Goal: Information Seeking & Learning: Learn about a topic

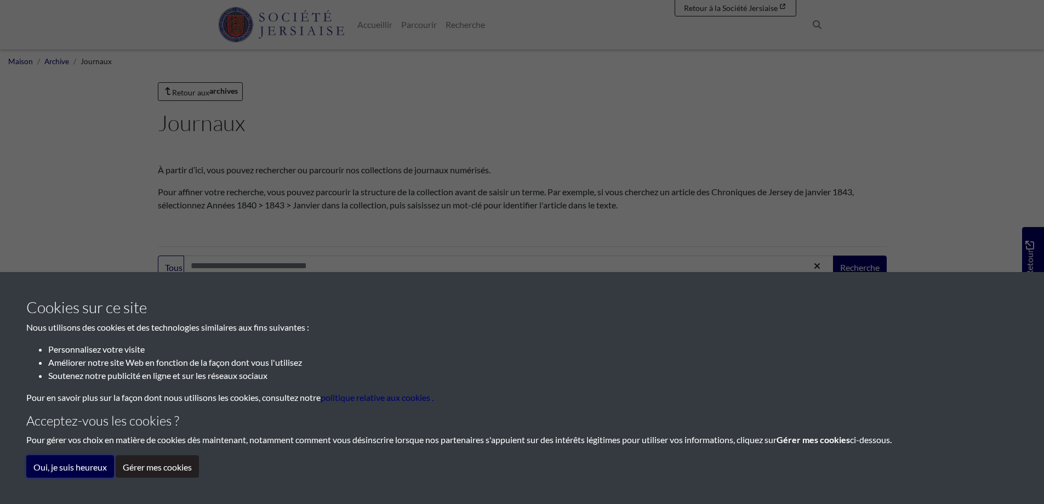
click at [61, 465] on font "Oui, je suis heureux" at bounding box center [69, 467] width 73 height 10
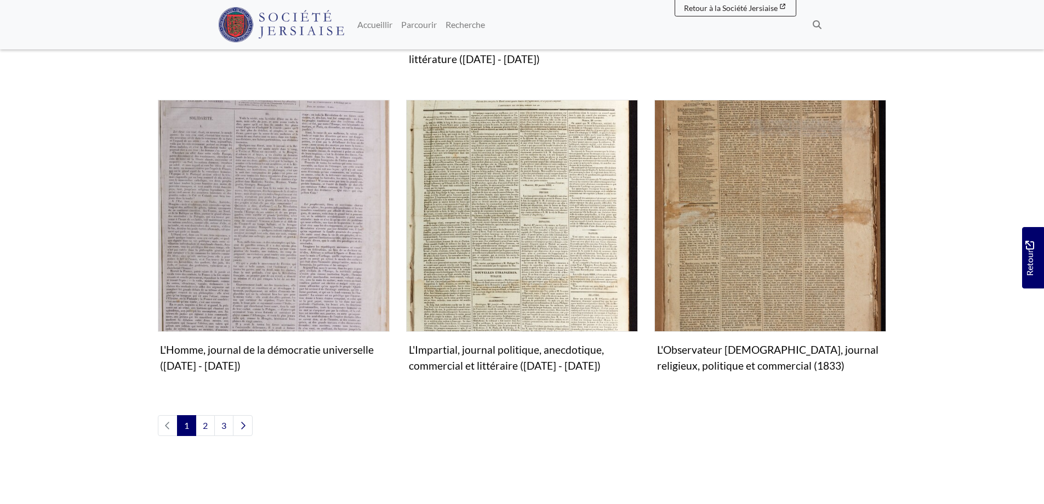
scroll to position [1261, 0]
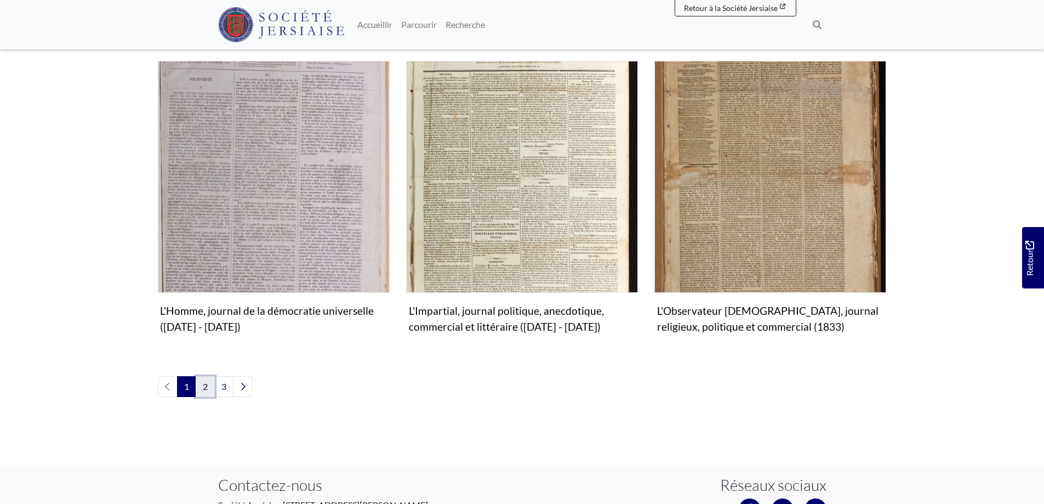
click at [208, 387] on font "2" at bounding box center [205, 386] width 5 height 10
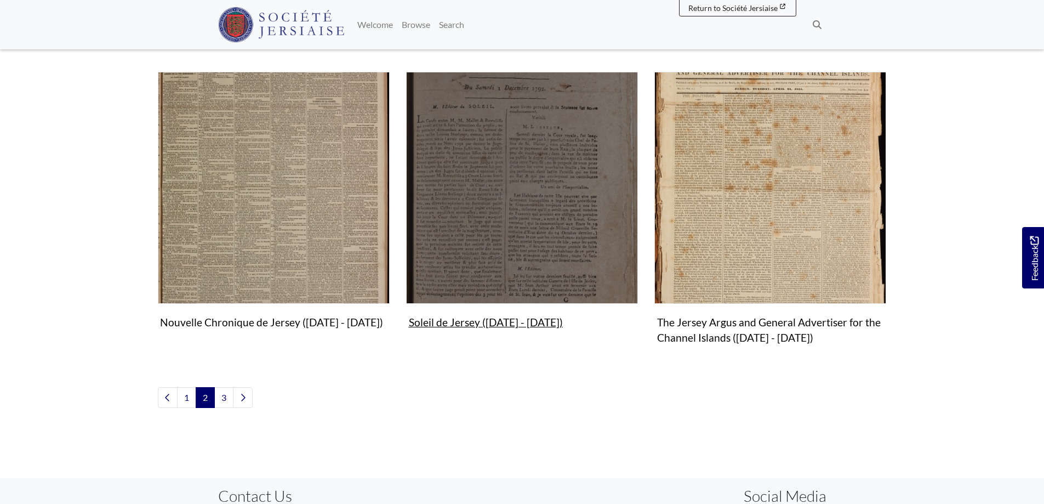
scroll to position [1261, 0]
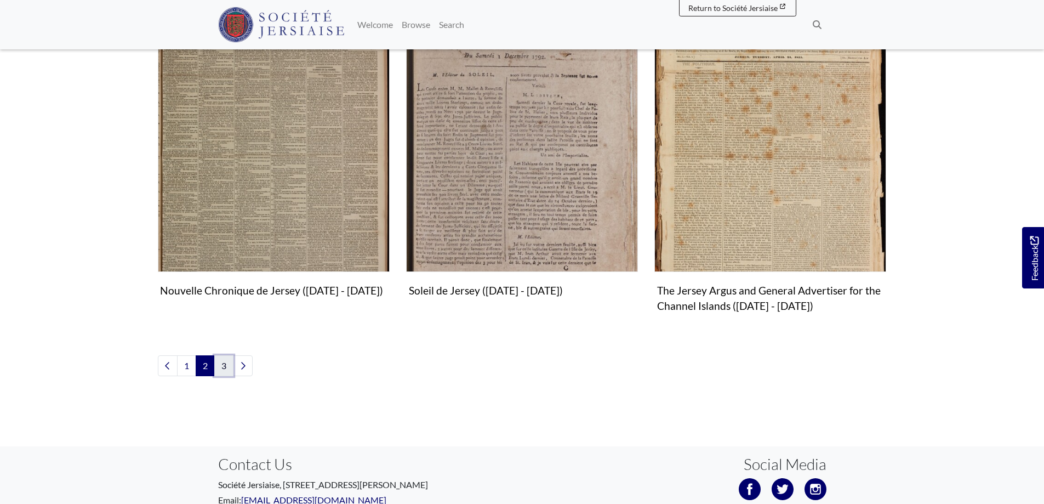
click at [224, 367] on link "3" at bounding box center [223, 365] width 19 height 21
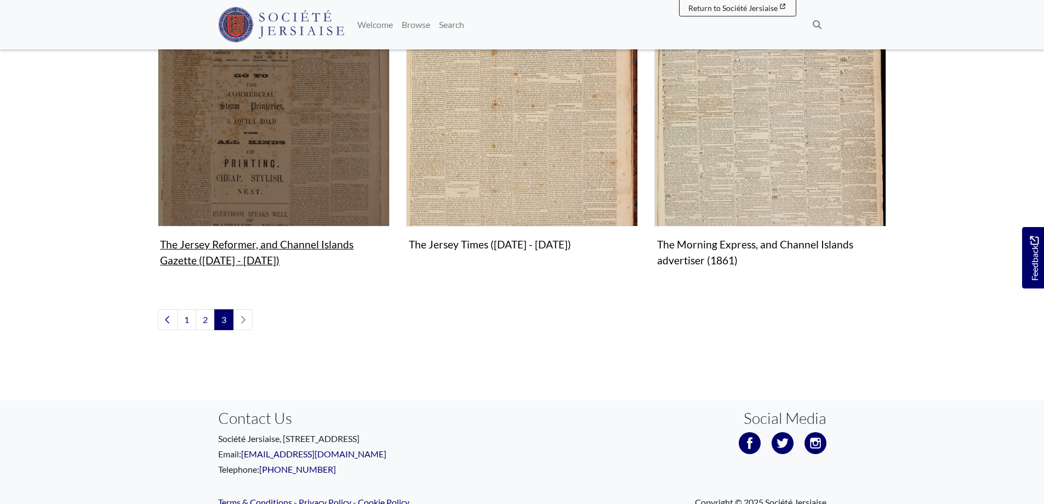
scroll to position [713, 0]
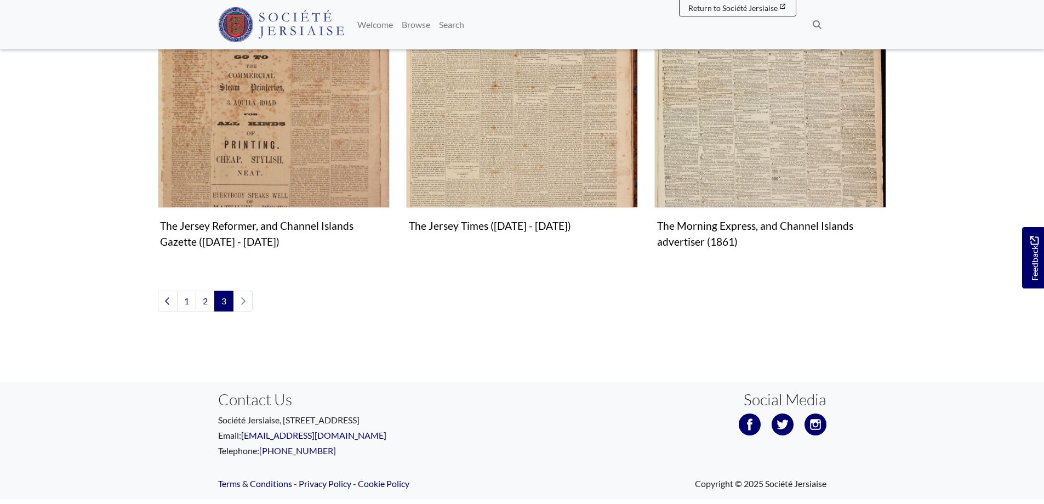
click at [243, 304] on li "pagination" at bounding box center [243, 301] width 19 height 21
click at [244, 301] on li "pagination" at bounding box center [243, 301] width 19 height 21
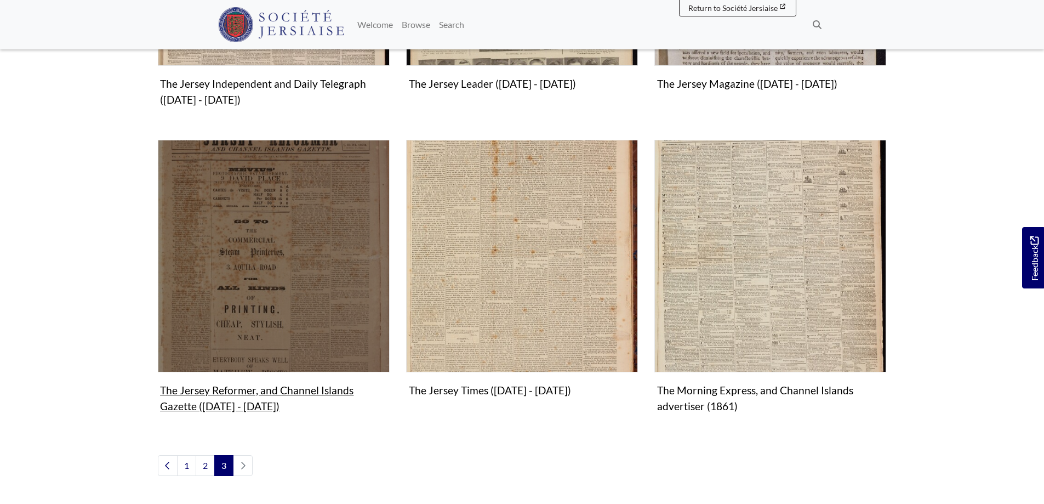
scroll to position [738, 0]
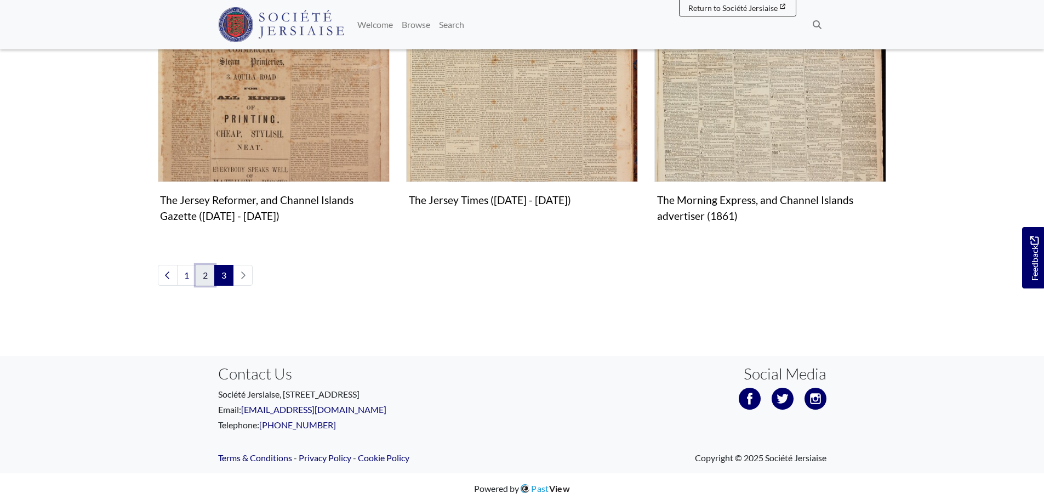
click at [207, 276] on link "2" at bounding box center [205, 275] width 19 height 21
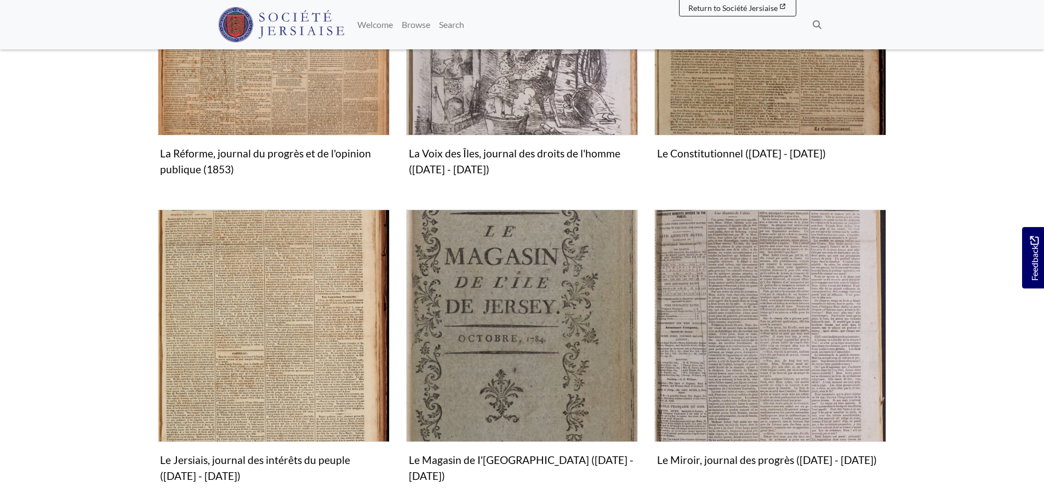
scroll to position [822, 0]
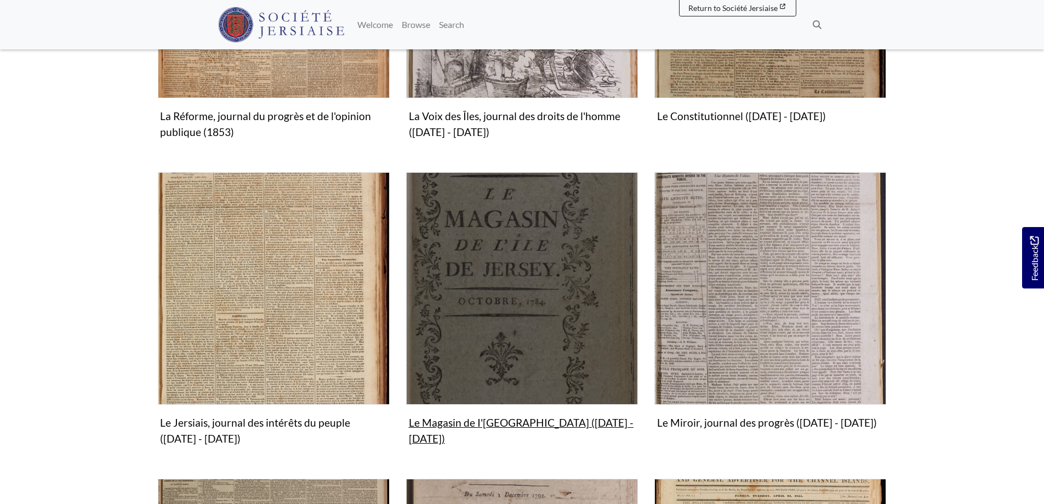
click at [530, 296] on img "Subcollection" at bounding box center [522, 288] width 232 height 232
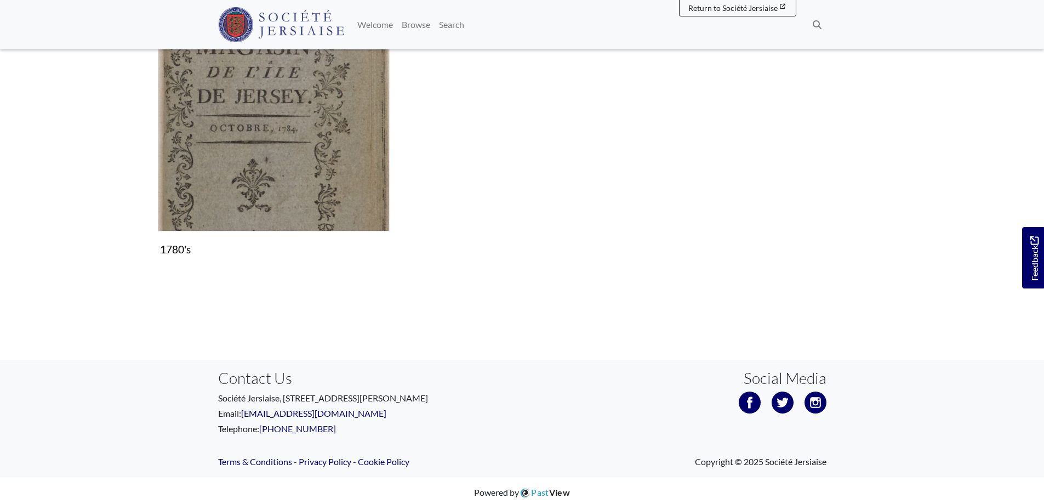
scroll to position [237, 0]
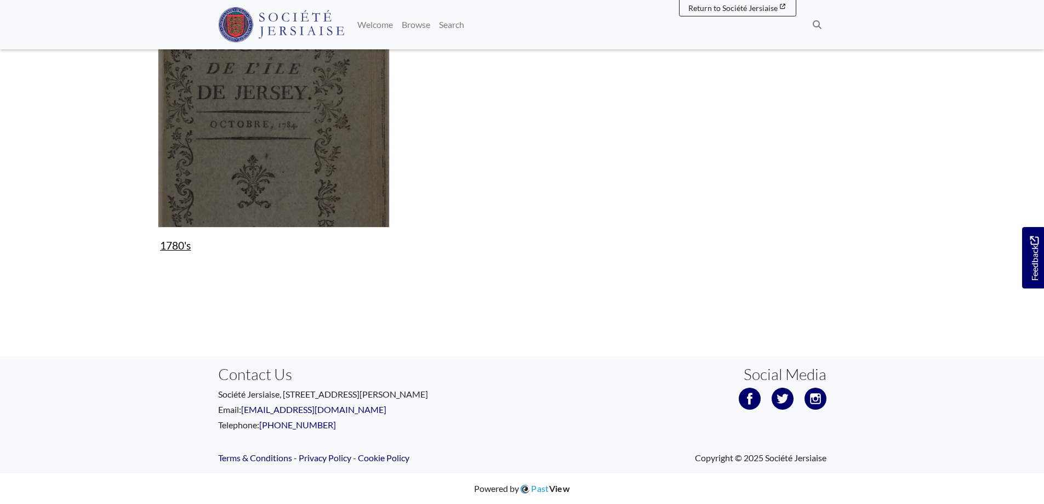
click at [344, 180] on img "Subcollection" at bounding box center [274, 112] width 232 height 232
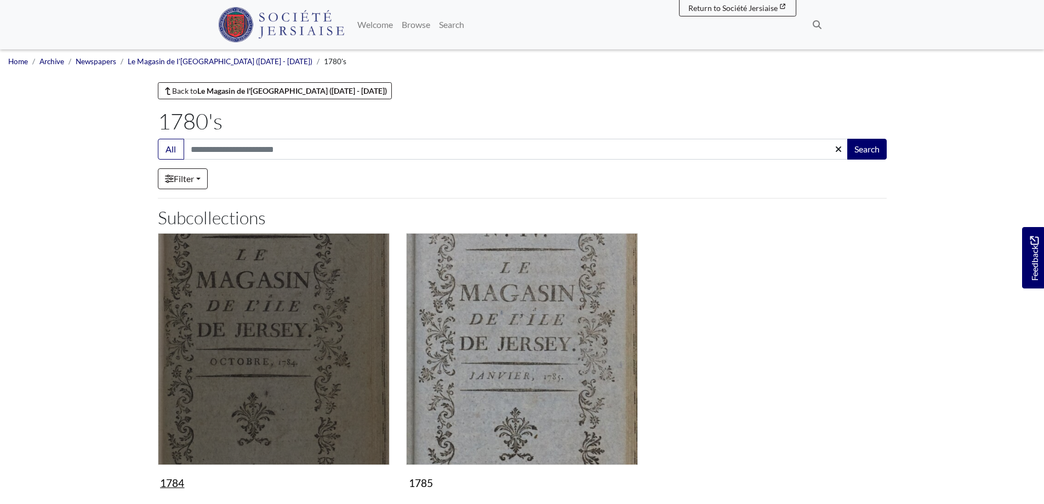
click at [294, 317] on img "Subcollection" at bounding box center [274, 349] width 232 height 232
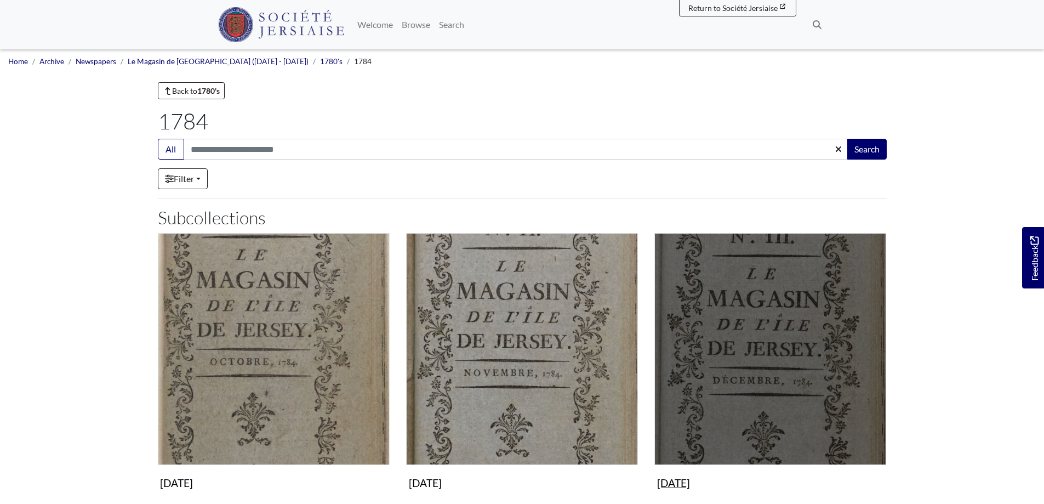
click at [738, 348] on img "Subcollection" at bounding box center [770, 349] width 232 height 232
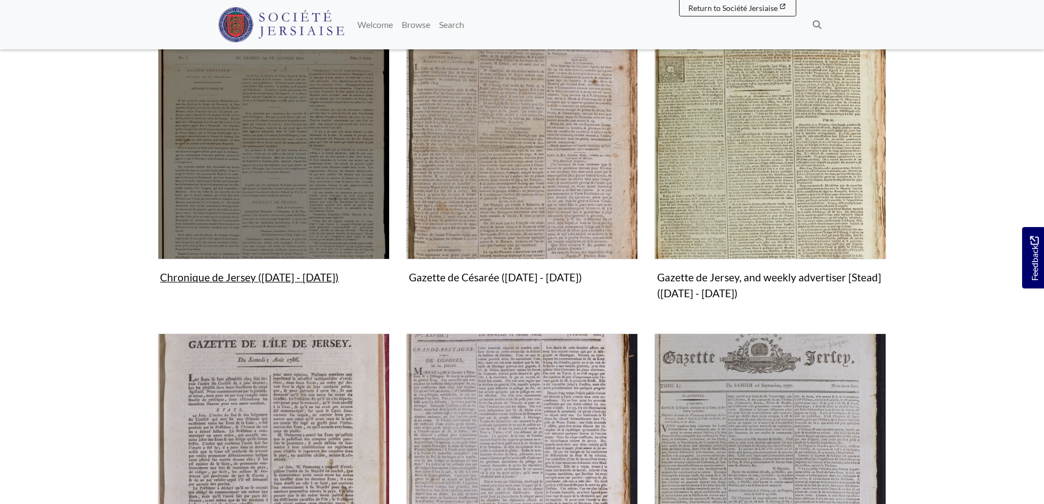
scroll to position [329, 0]
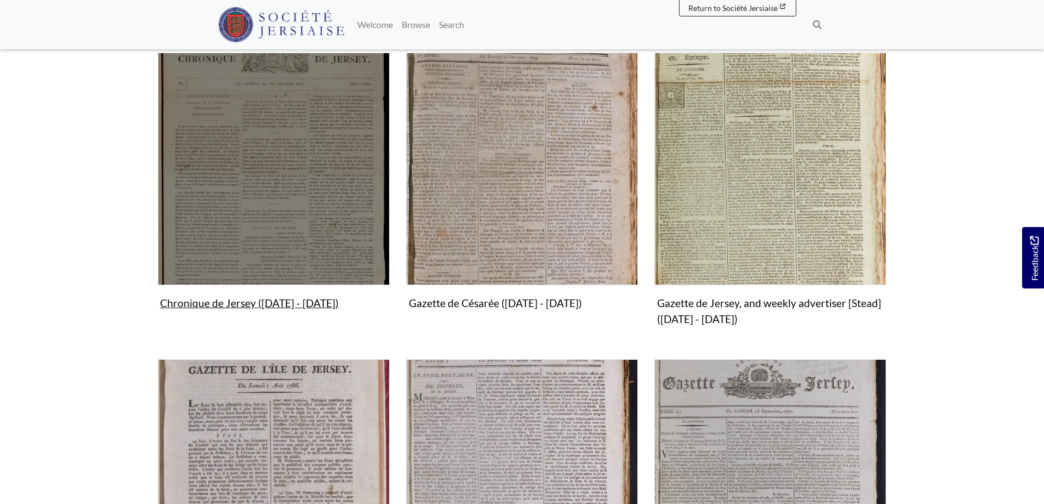
click at [322, 250] on img "Subcollection" at bounding box center [274, 169] width 232 height 232
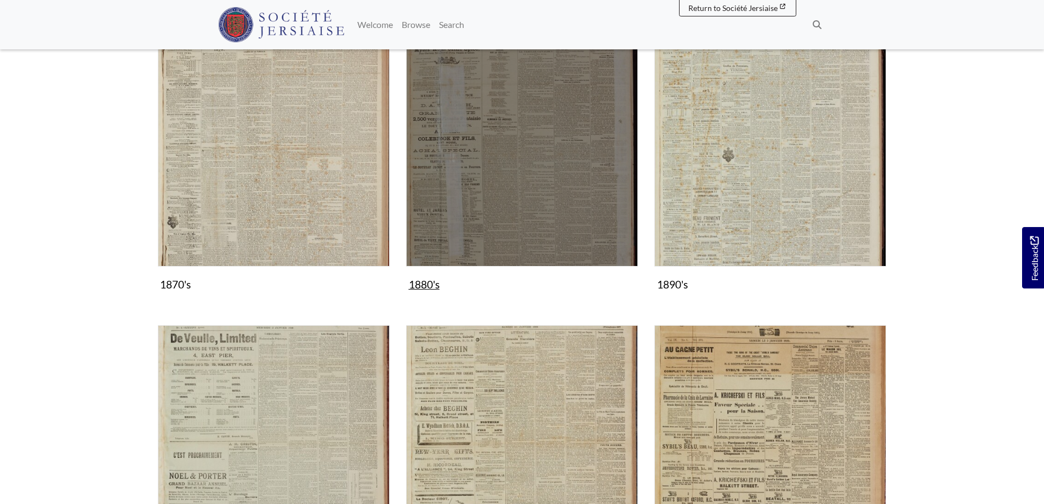
scroll to position [869, 0]
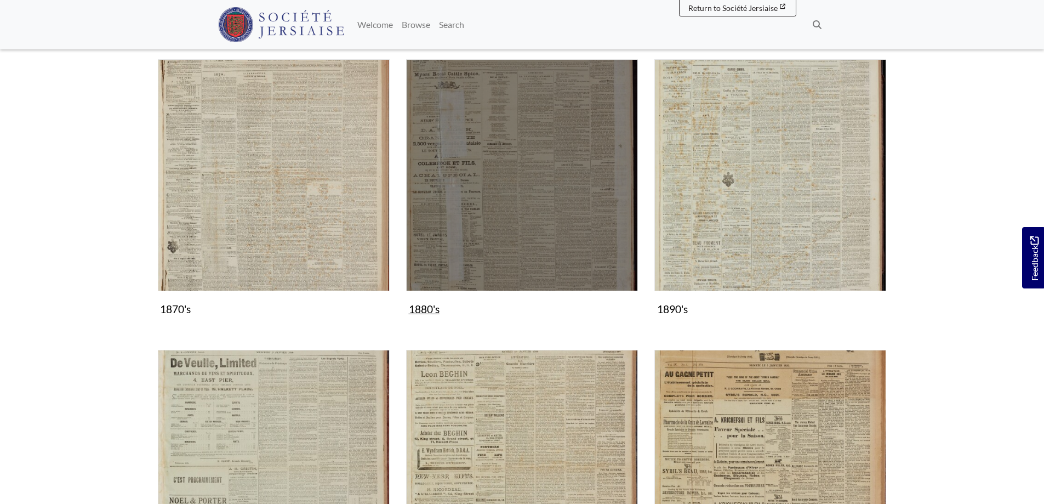
click at [511, 247] on img "Subcollection" at bounding box center [522, 175] width 232 height 232
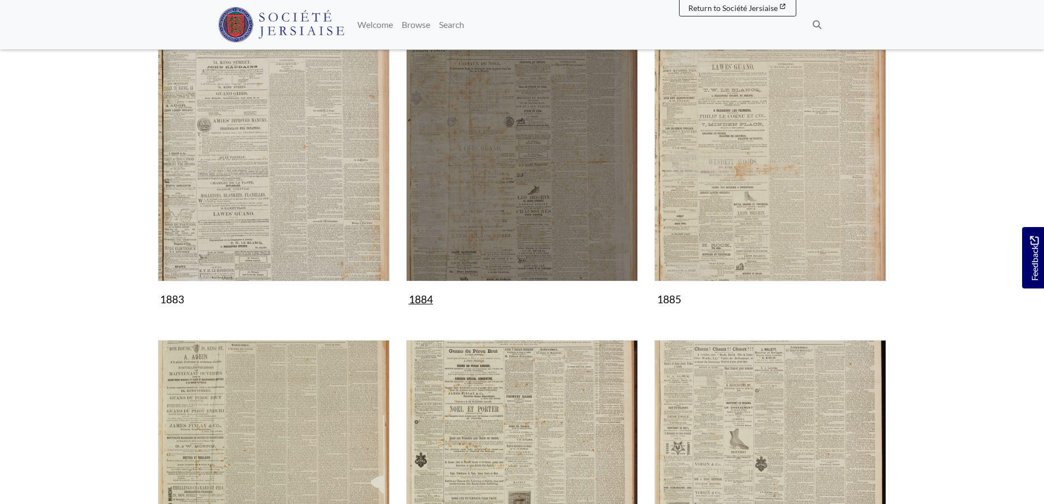
scroll to position [493, 0]
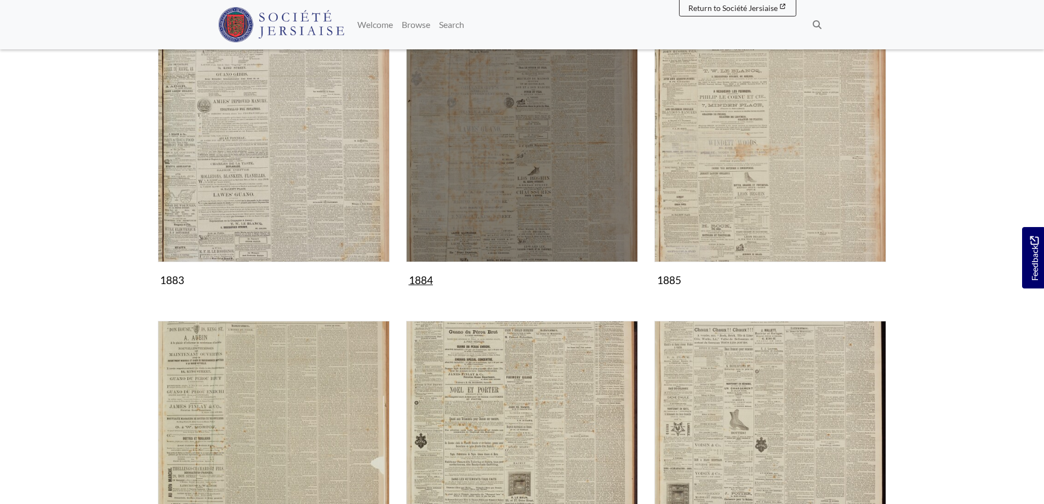
click at [515, 218] on img "Subcollection" at bounding box center [522, 146] width 232 height 232
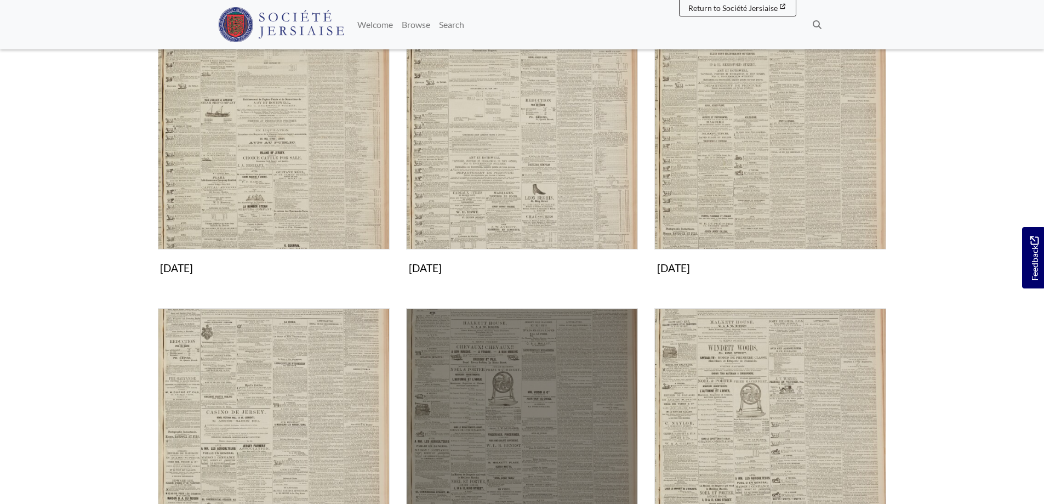
scroll to position [1041, 0]
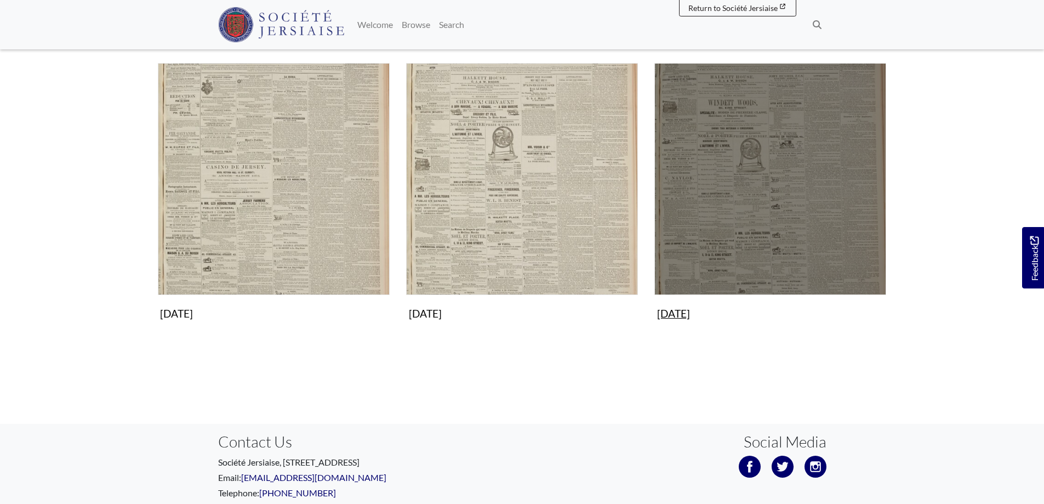
click at [691, 258] on img "Subcollection" at bounding box center [770, 179] width 232 height 232
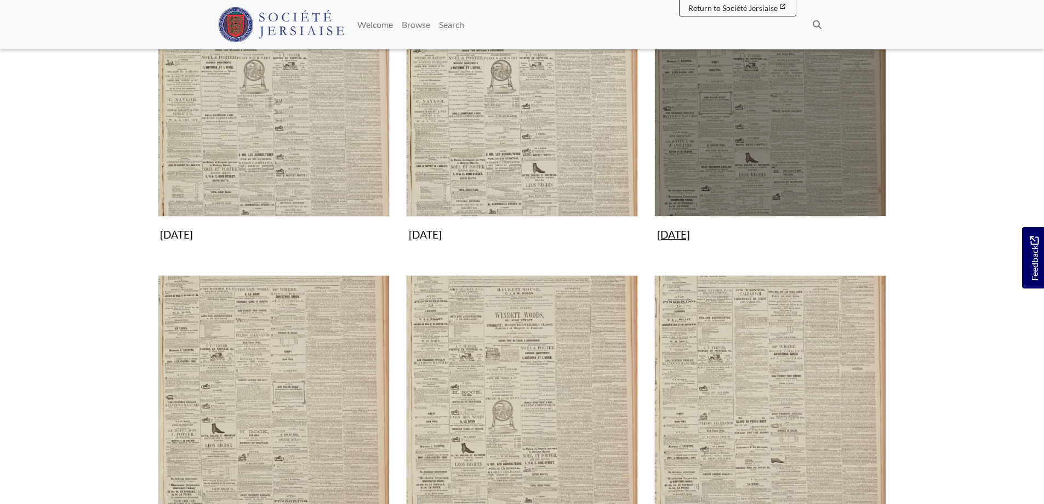
scroll to position [219, 0]
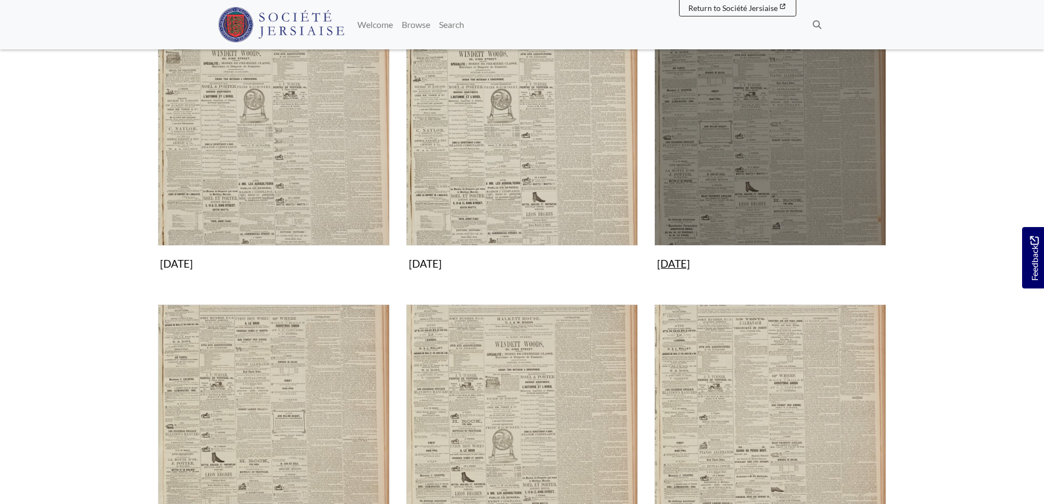
click at [732, 199] on img "Subcollection" at bounding box center [770, 130] width 232 height 232
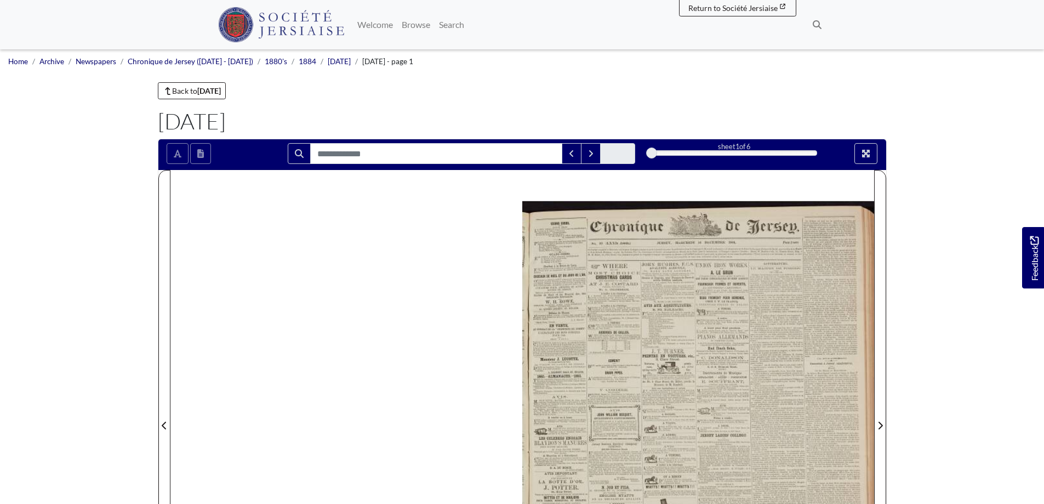
drag, startPoint x: 649, startPoint y: 155, endPoint x: 659, endPoint y: 155, distance: 9.9
click at [659, 155] on div "1" at bounding box center [735, 152] width 166 height 11
click at [198, 160] on button "Open transcription window" at bounding box center [200, 153] width 21 height 21
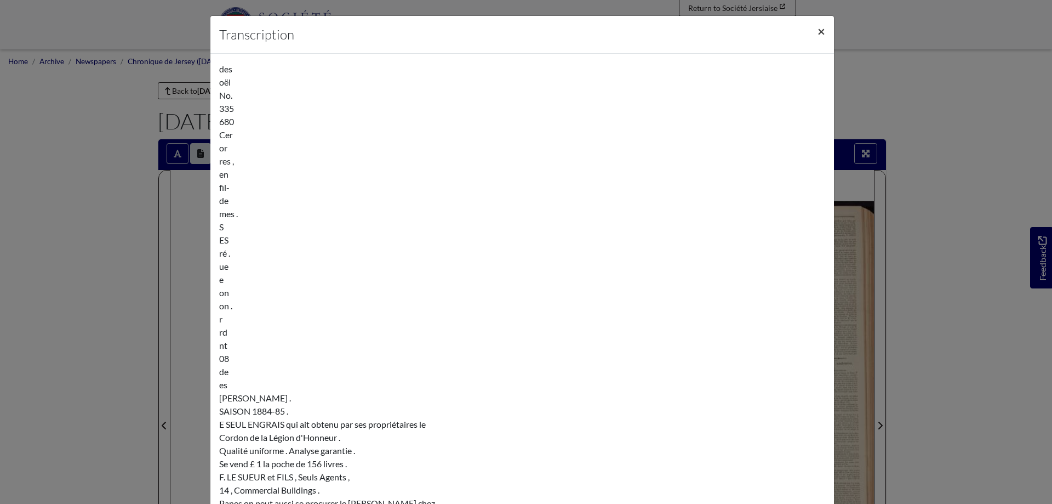
click at [818, 33] on span "×" at bounding box center [822, 31] width 8 height 16
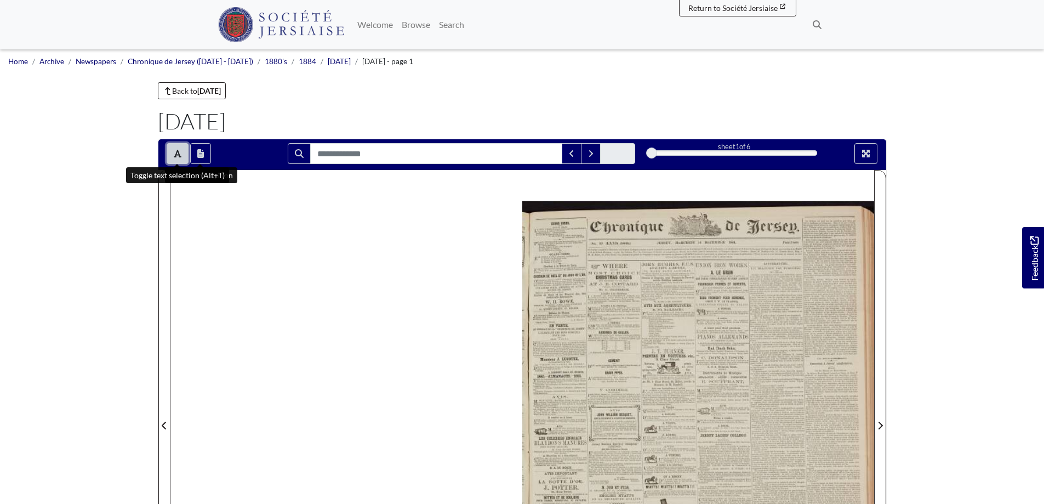
click at [177, 154] on icon "Toggle text selection (Alt+T)" at bounding box center [178, 153] width 8 height 9
click at [870, 153] on icon "Full screen mode" at bounding box center [866, 153] width 9 height 9
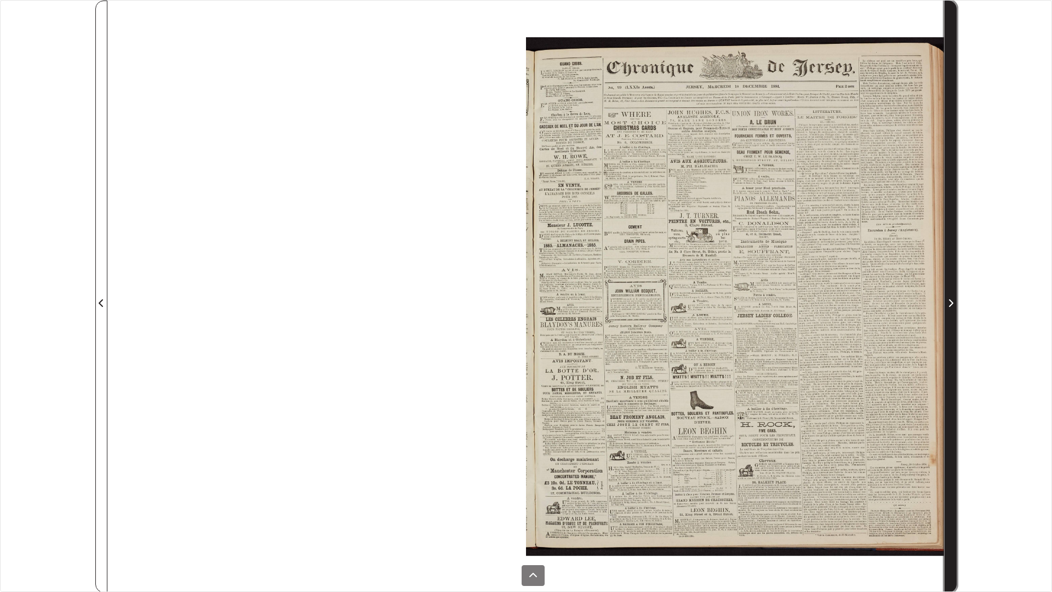
click at [950, 305] on icon "Next Page" at bounding box center [950, 303] width 5 height 9
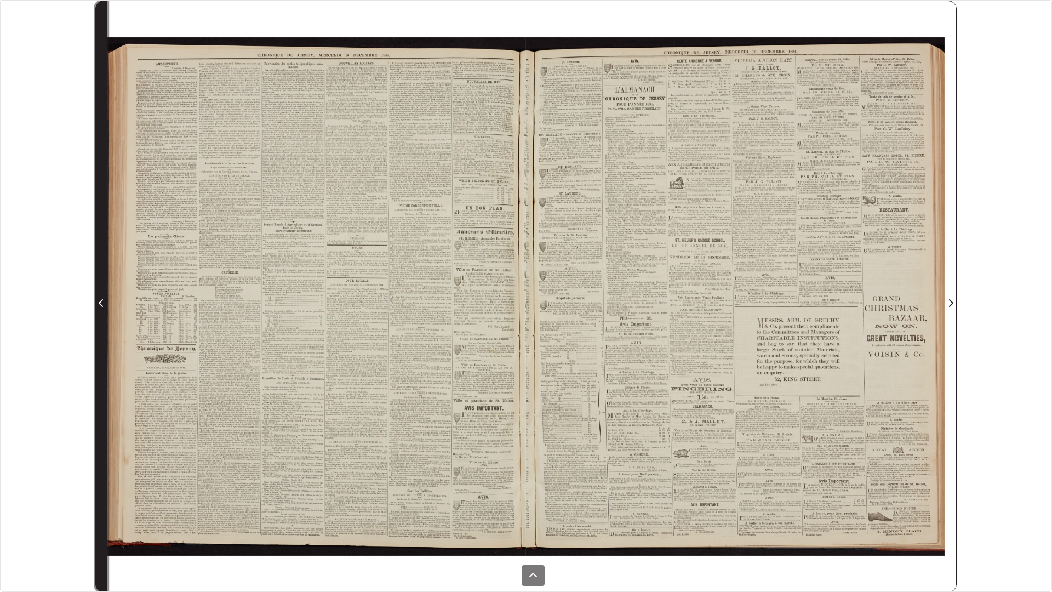
click at [102, 300] on icon "Previous Page" at bounding box center [101, 303] width 4 height 8
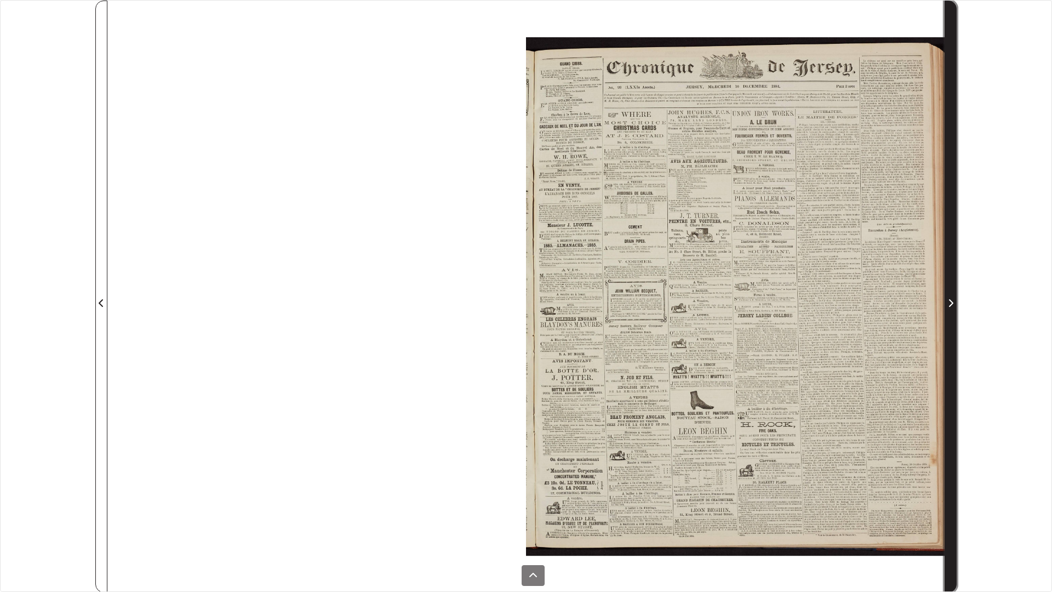
click at [952, 303] on icon "Next Page" at bounding box center [950, 303] width 5 height 9
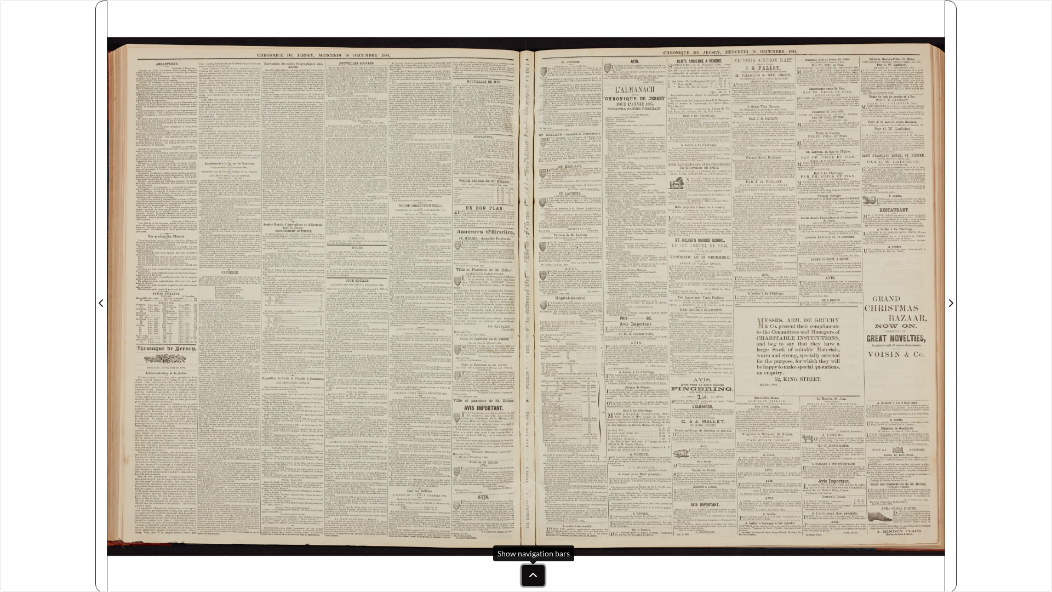
click at [534, 503] on icon at bounding box center [533, 575] width 9 height 9
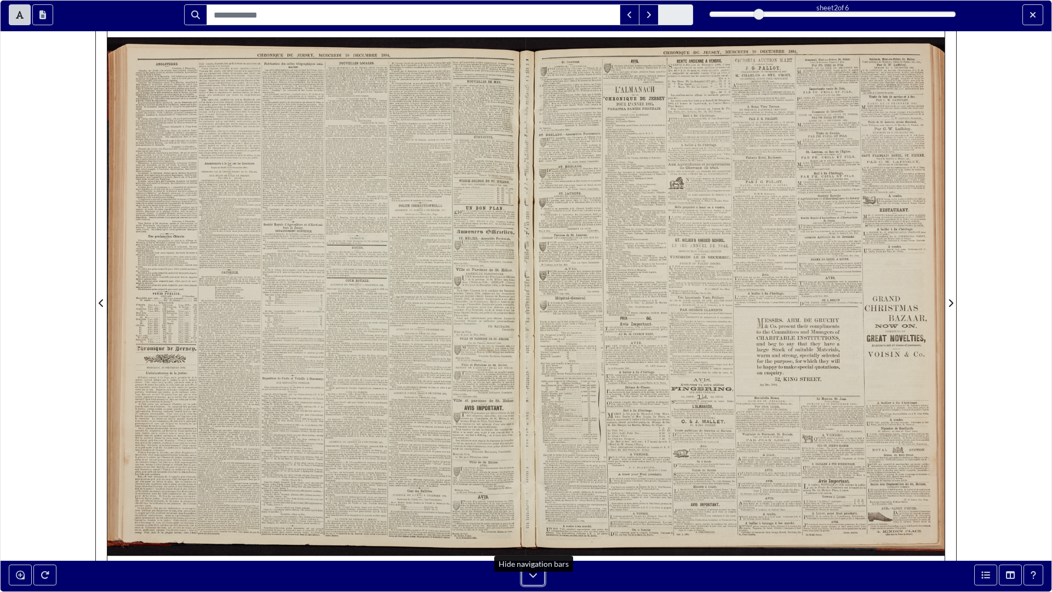
click at [534, 503] on icon at bounding box center [533, 575] width 9 height 9
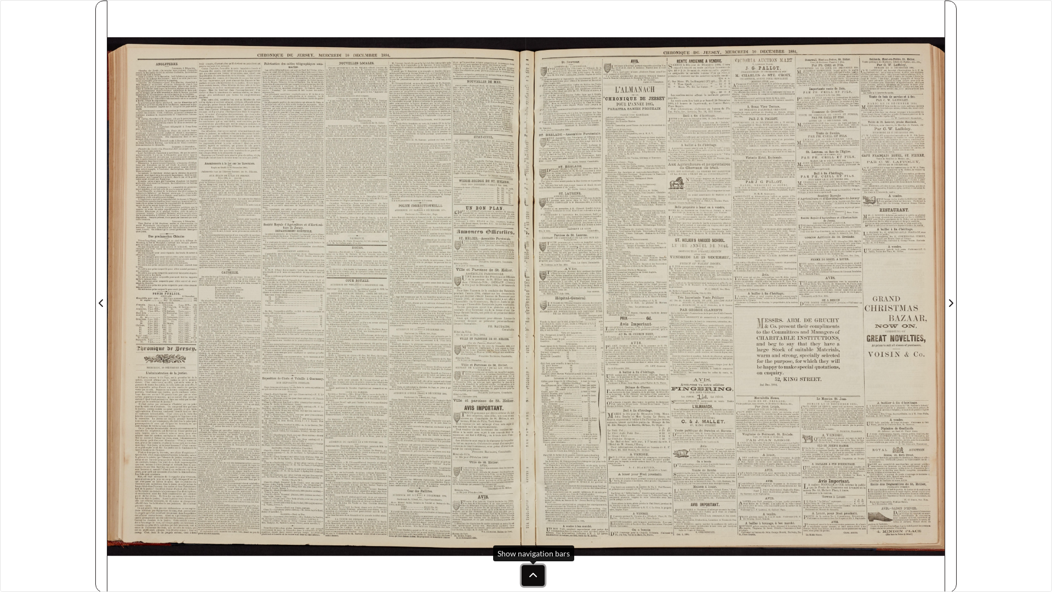
click at [534, 503] on icon at bounding box center [533, 575] width 9 height 9
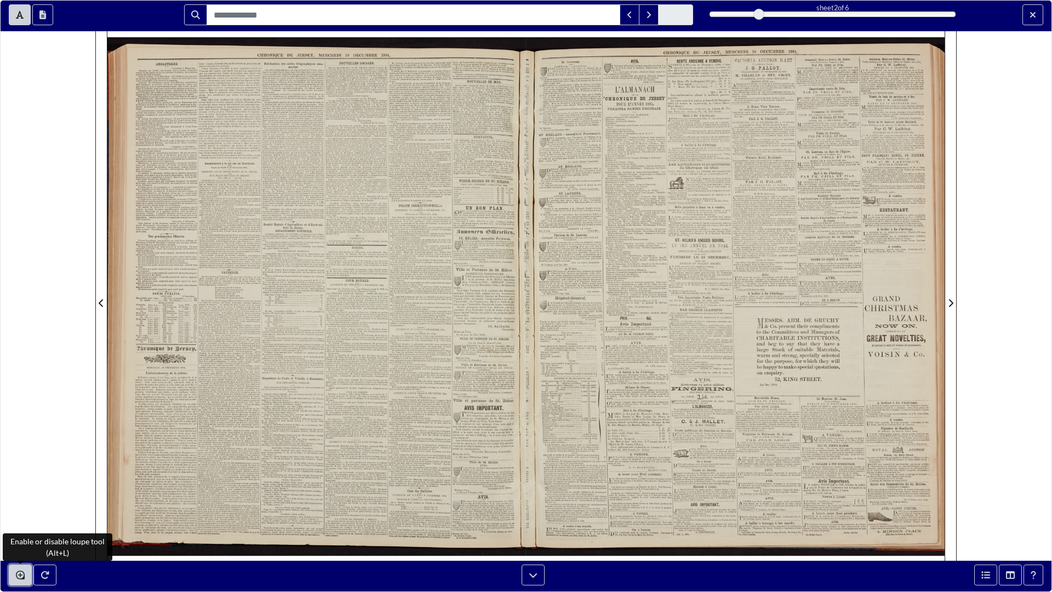
click at [16, 503] on icon "Enable or disable loupe tool (Alt+L)" at bounding box center [20, 575] width 9 height 9
click at [22, 503] on icon "Enable or disable loupe tool (Alt+L)" at bounding box center [20, 575] width 9 height 9
click at [25, 503] on button "Enable or disable loupe tool (Alt+L)" at bounding box center [20, 575] width 23 height 21
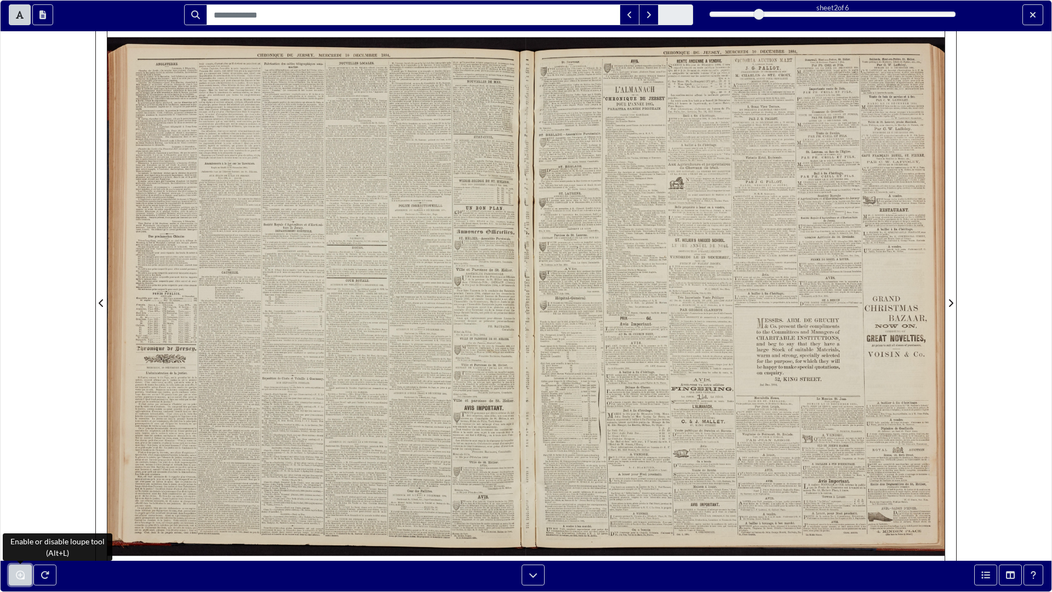
click at [25, 503] on button "Enable or disable loupe tool (Alt+L)" at bounding box center [20, 575] width 23 height 21
click at [19, 503] on icon "Enable or disable loupe tool (Alt+L)" at bounding box center [20, 575] width 9 height 9
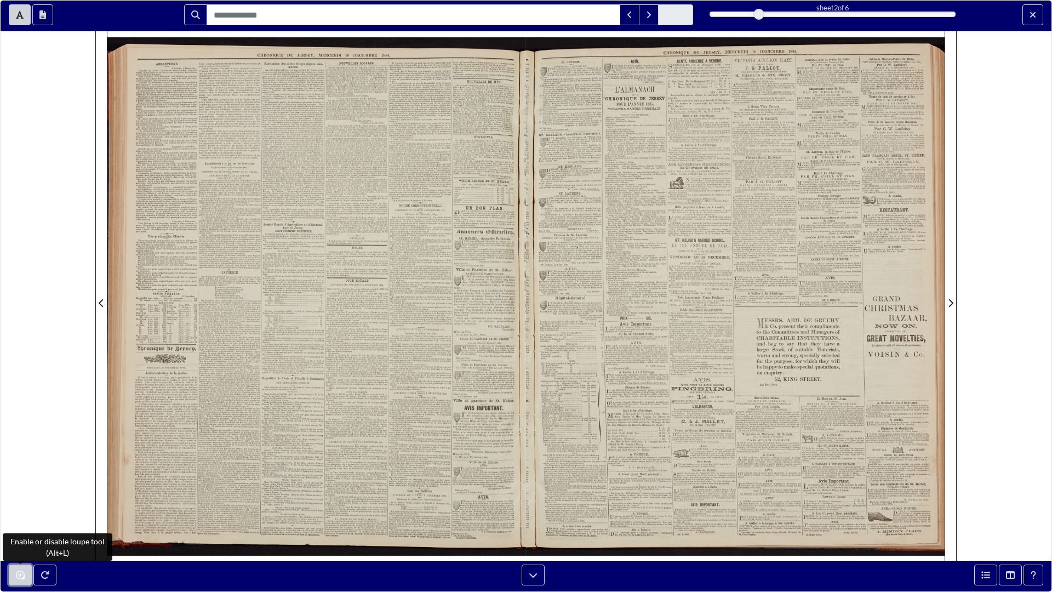
click at [19, 503] on icon "Enable or disable loupe tool (Alt+L)" at bounding box center [20, 575] width 9 height 9
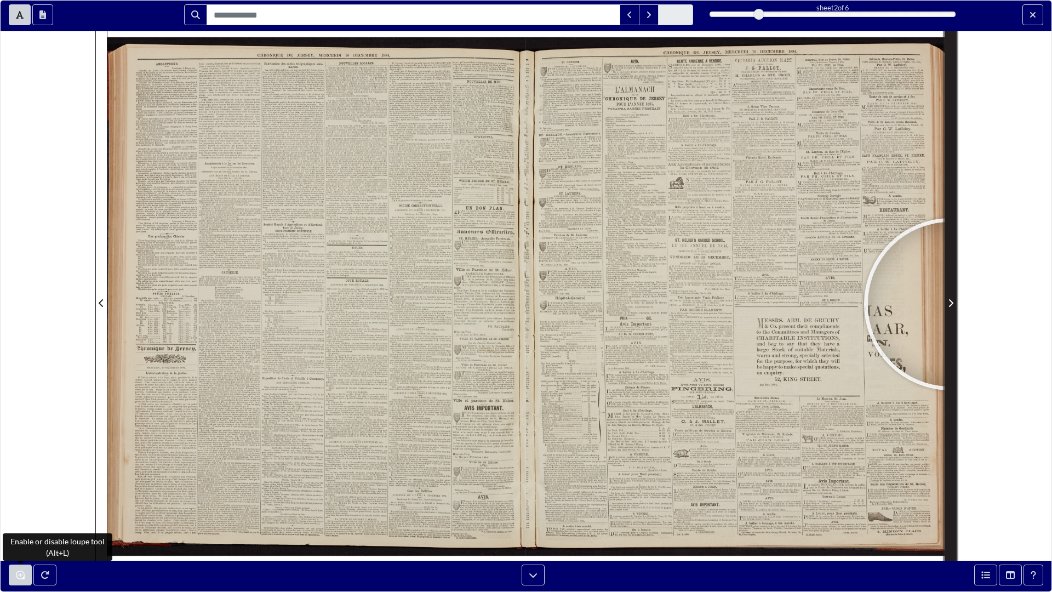
click at [951, 304] on icon "Next Page" at bounding box center [950, 303] width 5 height 9
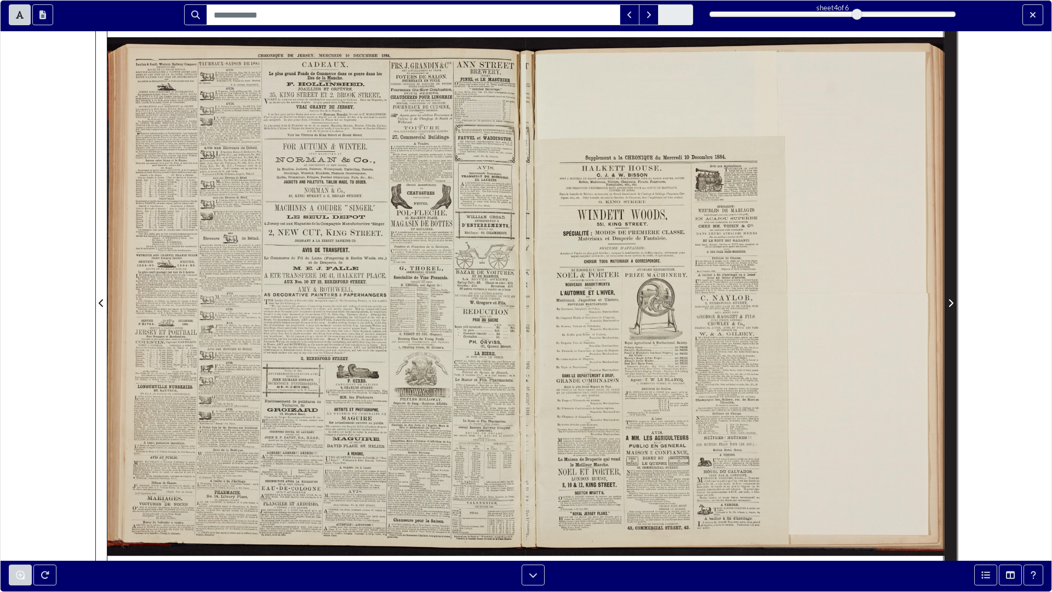
click at [950, 304] on icon "Next Page" at bounding box center [950, 303] width 5 height 9
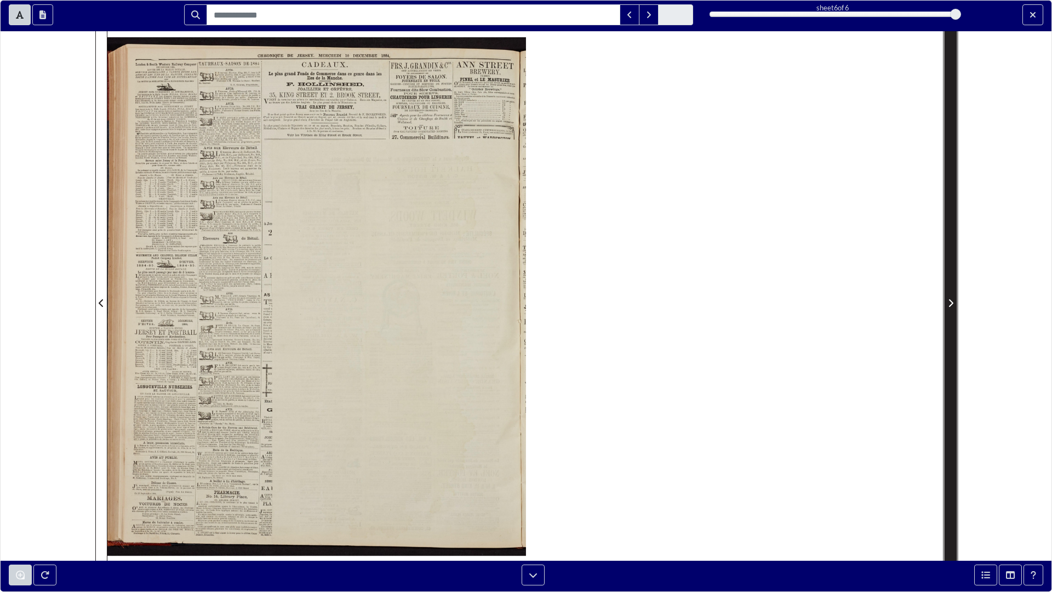
click at [950, 304] on icon "Next Page" at bounding box center [950, 303] width 5 height 9
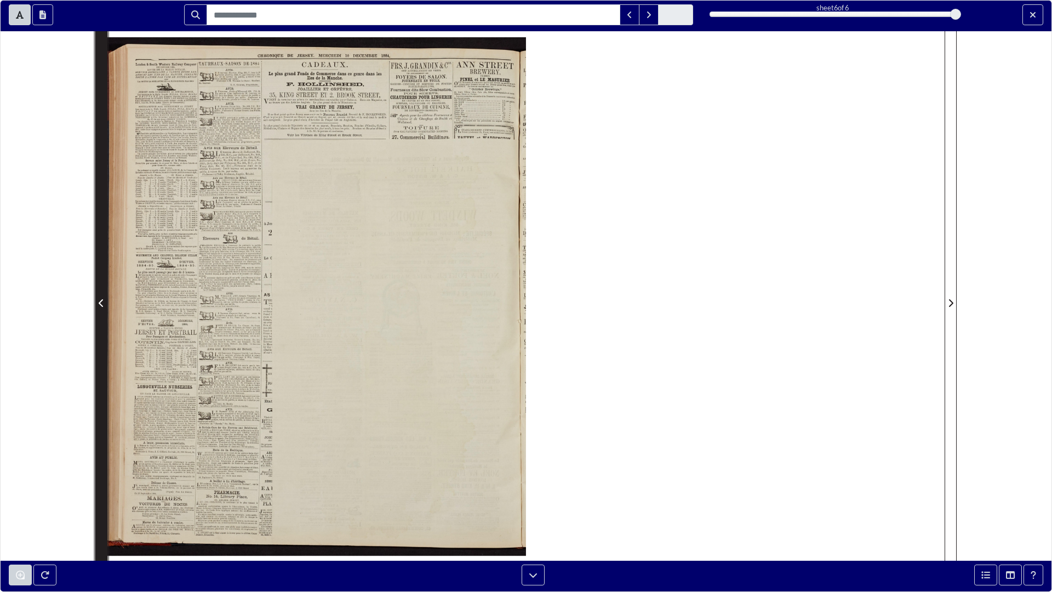
click at [98, 301] on span "Previous Page" at bounding box center [101, 303] width 11 height 13
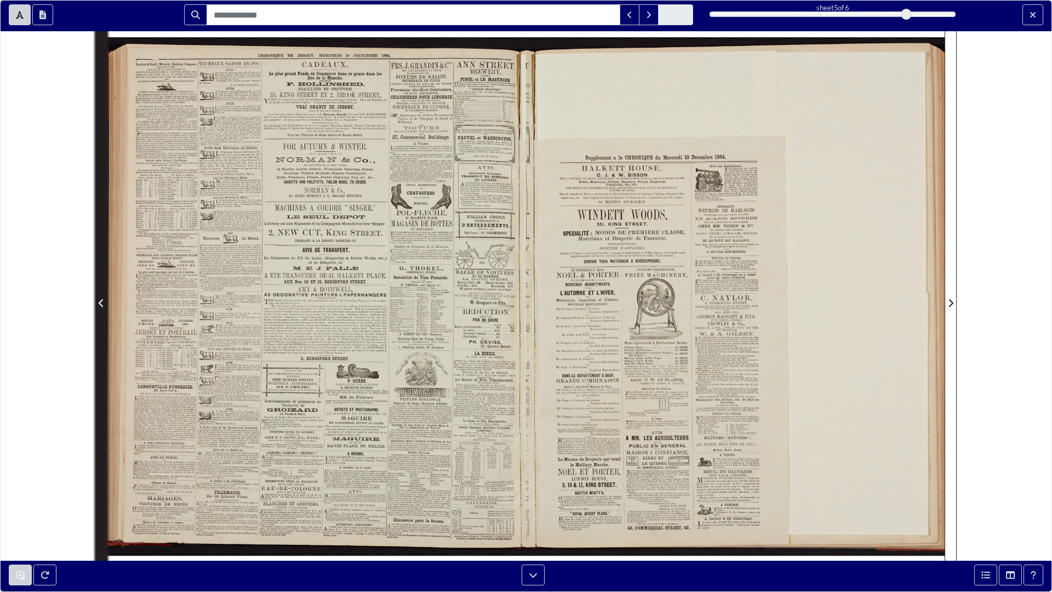
click at [102, 303] on icon "Previous Page" at bounding box center [101, 303] width 5 height 9
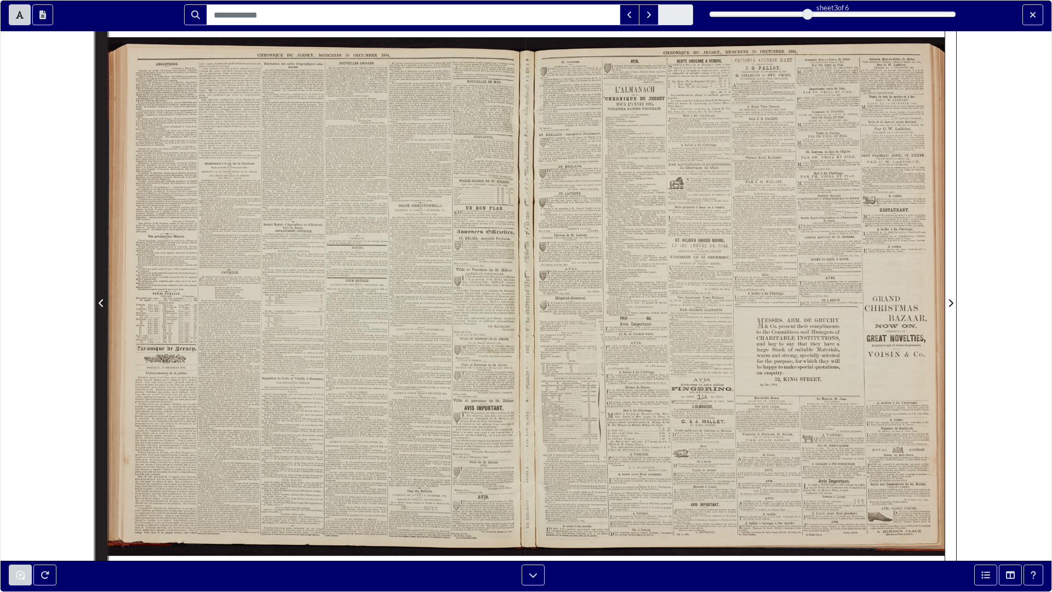
click at [102, 304] on icon "Previous Page" at bounding box center [101, 303] width 5 height 9
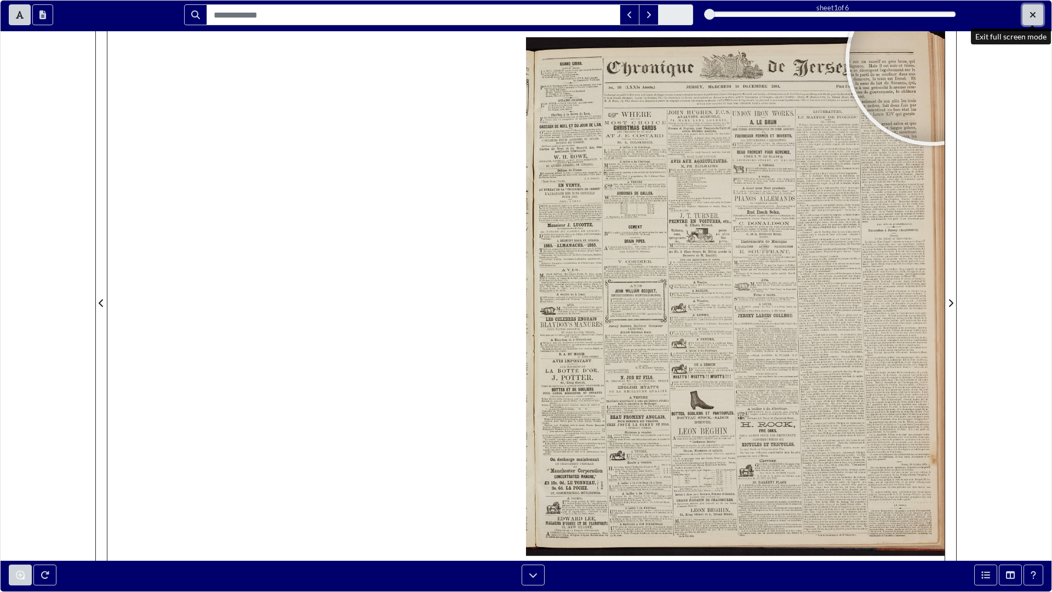
click at [1030, 12] on icon "Exit full screen mode" at bounding box center [1033, 14] width 7 height 9
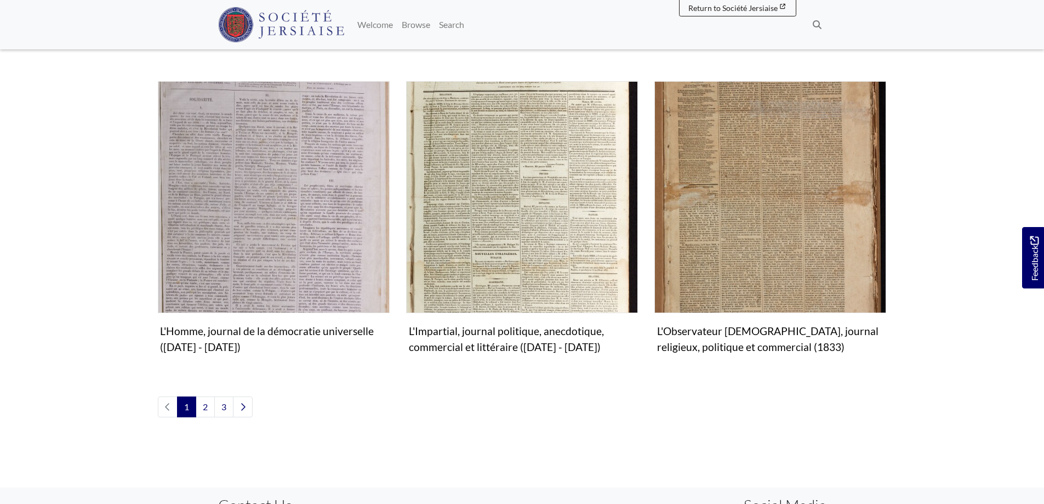
scroll to position [1261, 0]
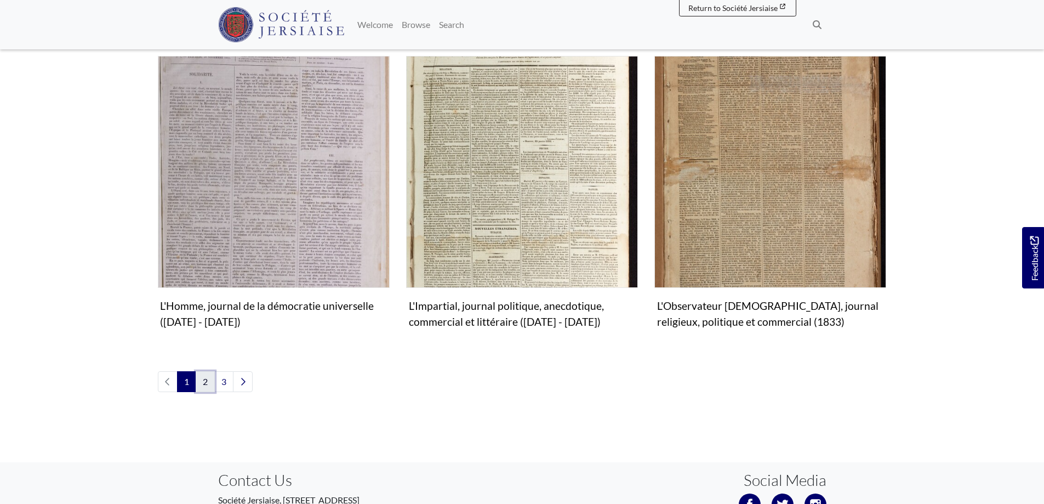
click at [208, 371] on link "2" at bounding box center [205, 381] width 19 height 21
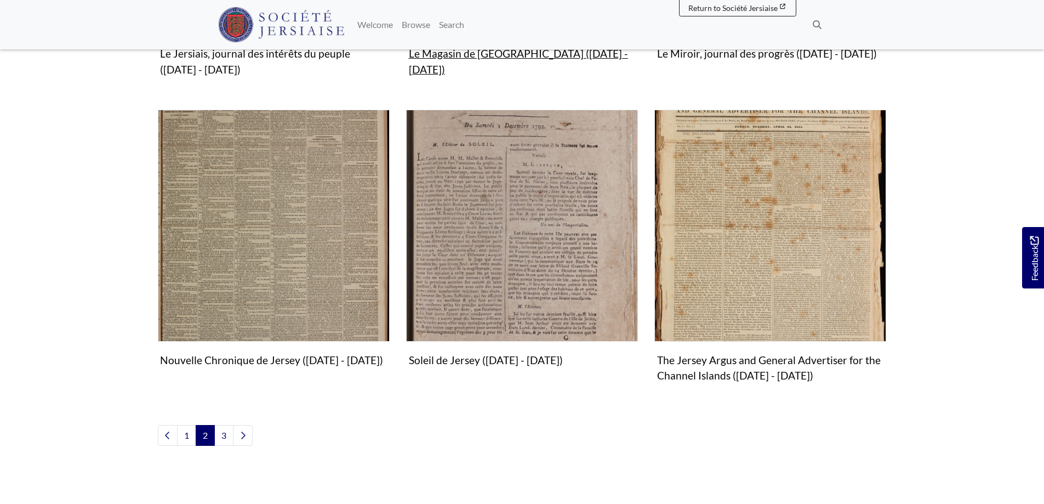
scroll to position [1206, 0]
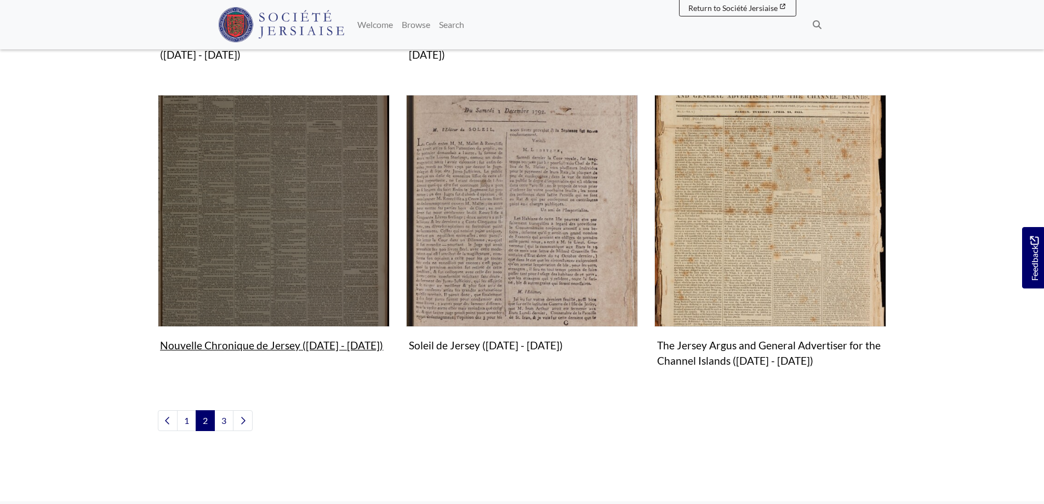
click at [303, 274] on img "Subcollection" at bounding box center [274, 211] width 232 height 232
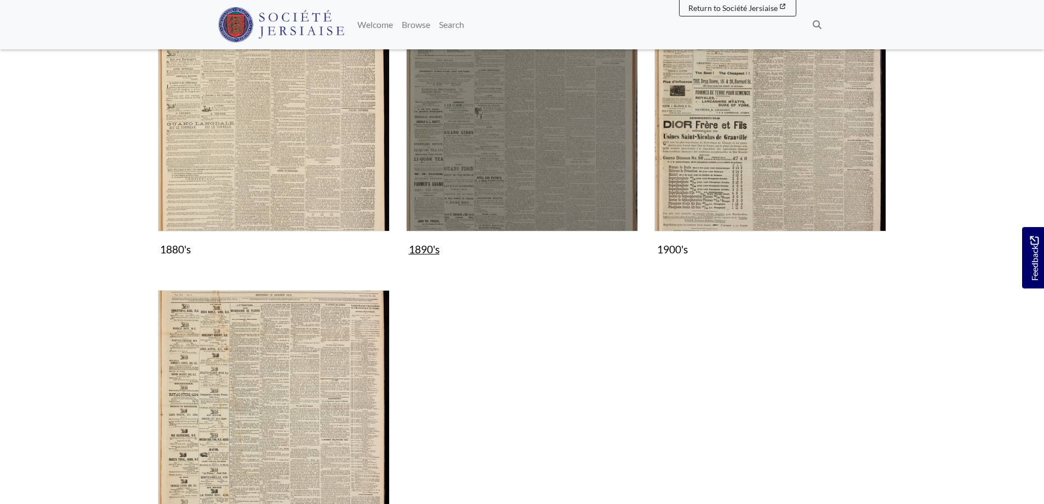
scroll to position [493, 0]
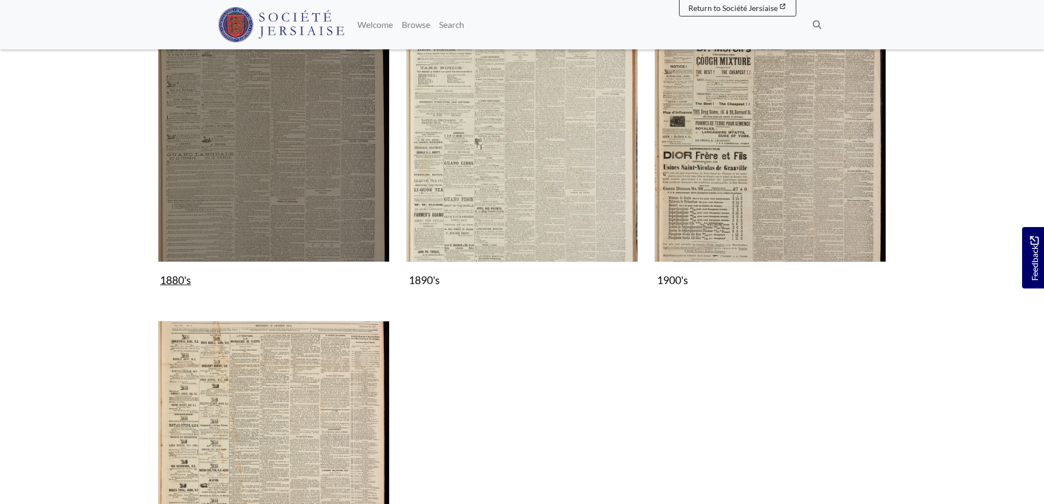
click at [307, 181] on img "Subcollection" at bounding box center [274, 146] width 232 height 232
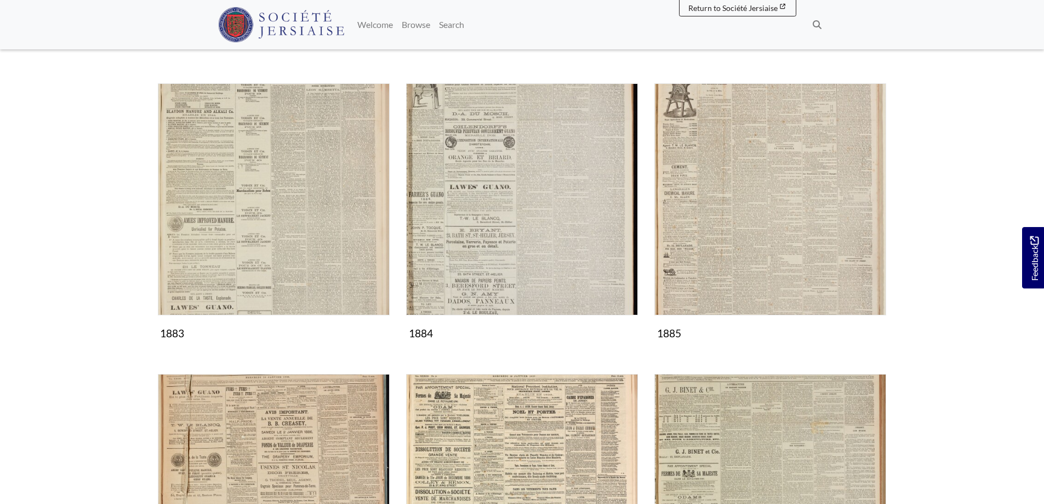
scroll to position [493, 0]
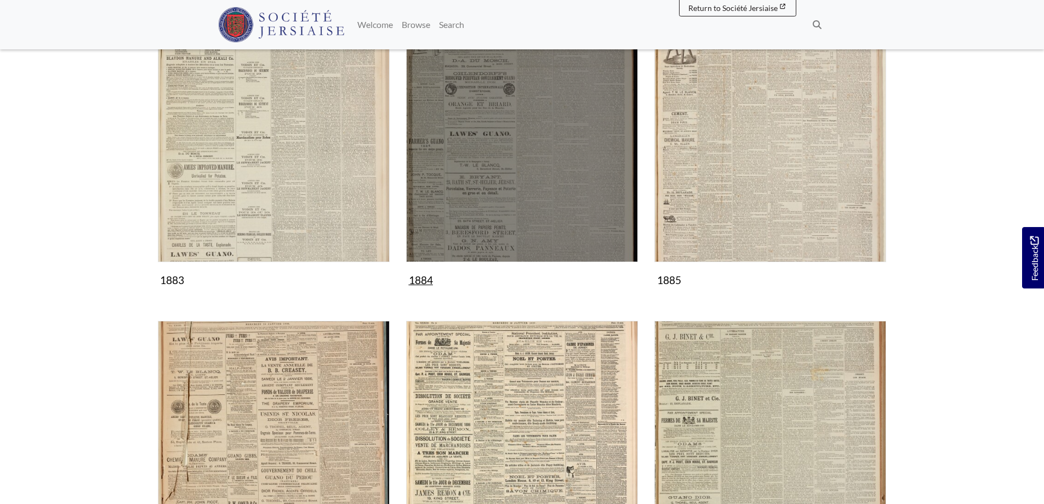
click at [520, 221] on img "Subcollection" at bounding box center [522, 146] width 232 height 232
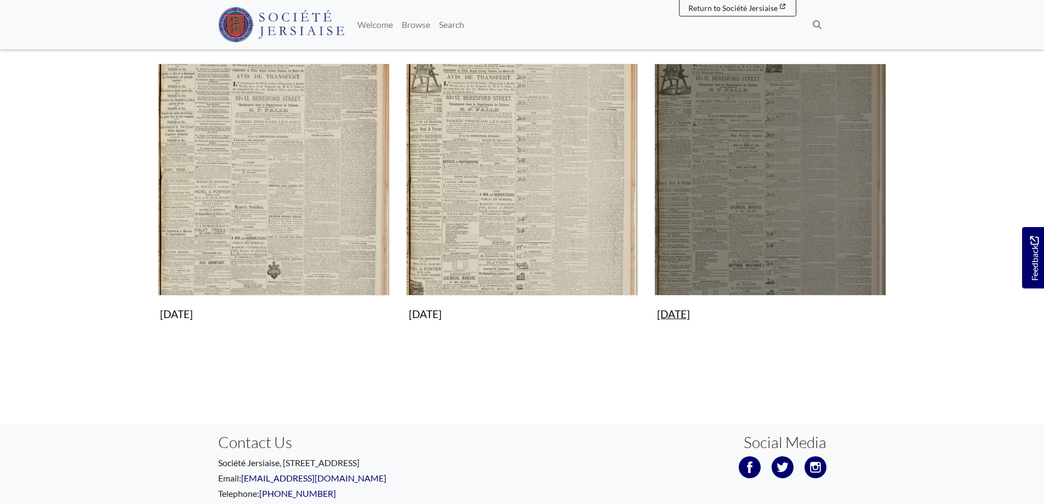
scroll to position [1041, 0]
click at [702, 249] on img "Subcollection" at bounding box center [770, 179] width 232 height 232
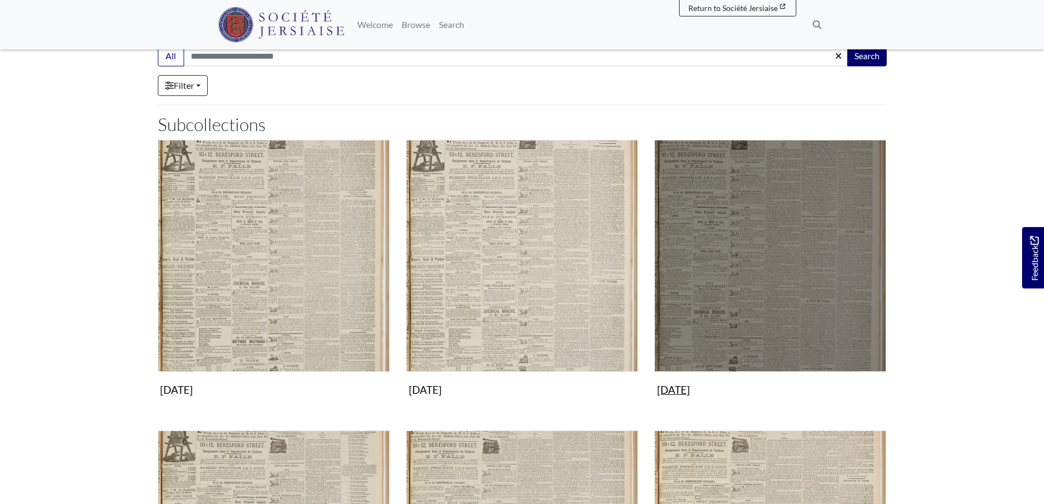
scroll to position [110, 0]
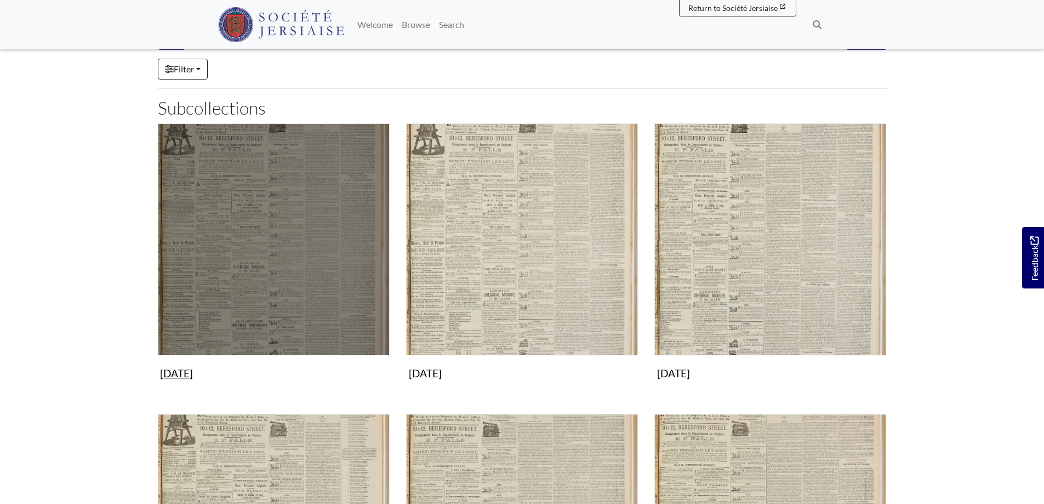
click at [332, 326] on img "Subcollection" at bounding box center [274, 239] width 232 height 232
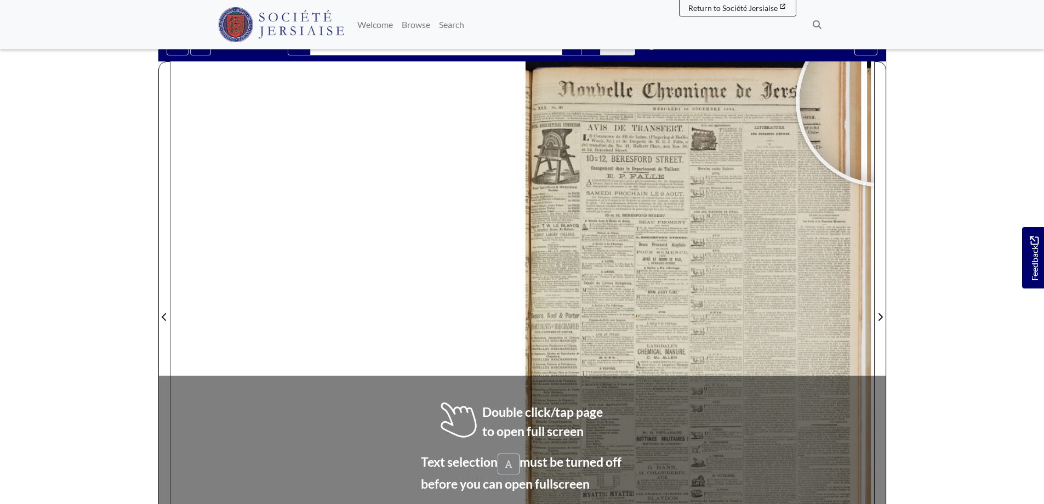
scroll to position [110, 0]
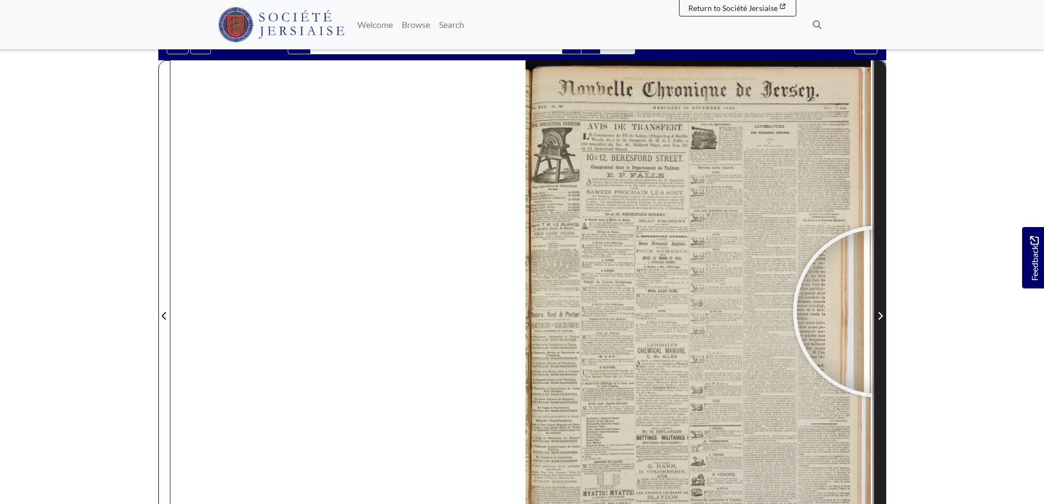
click at [879, 311] on icon "Next Page" at bounding box center [880, 315] width 5 height 9
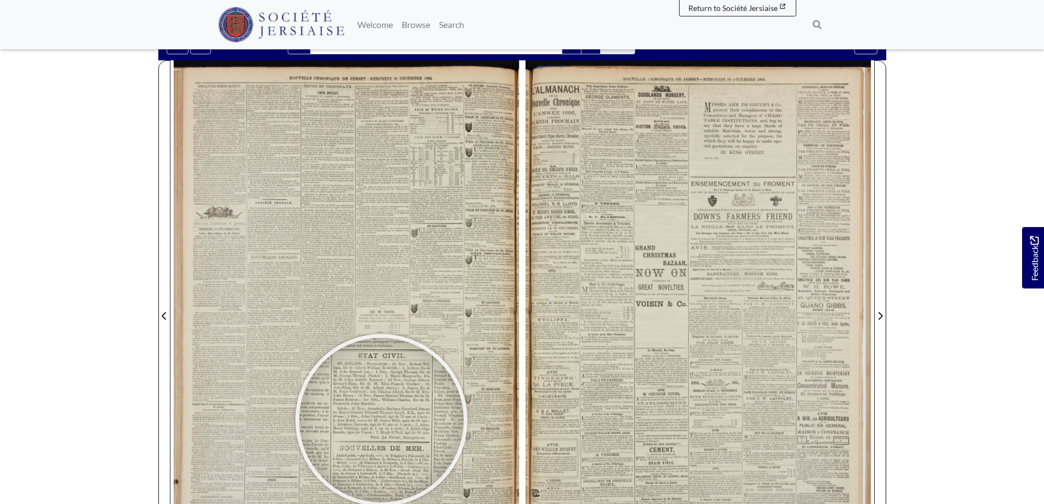
click at [382, 420] on div at bounding box center [381, 420] width 164 height 164
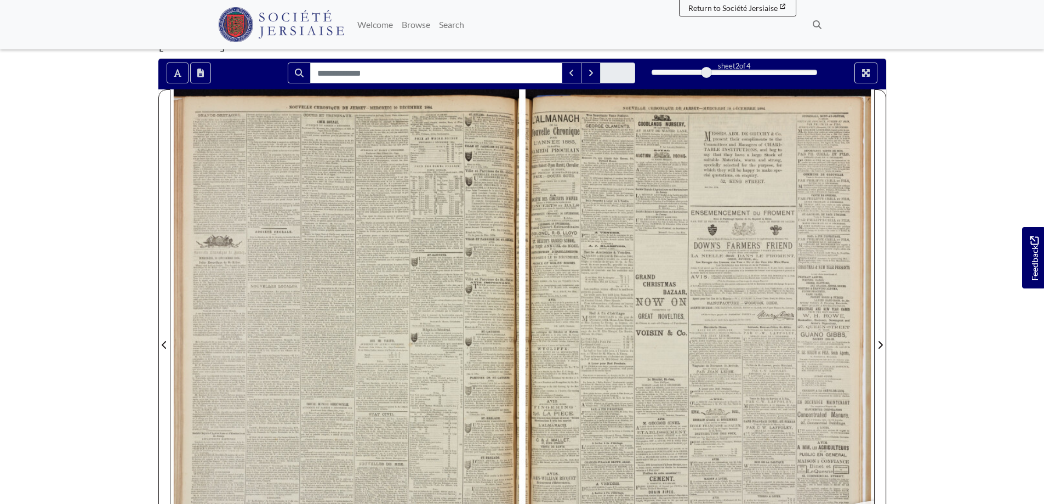
scroll to position [55, 0]
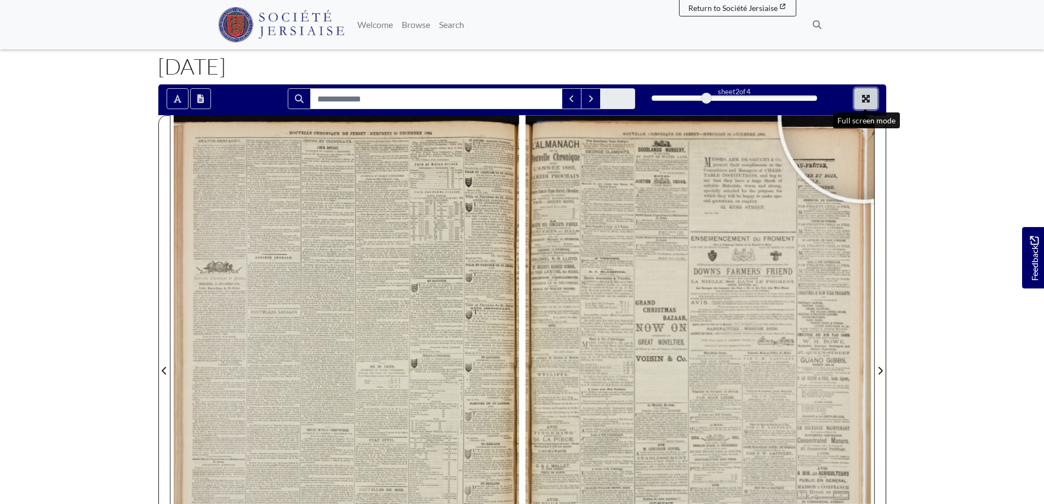
click at [861, 97] on button "Full screen mode" at bounding box center [866, 98] width 23 height 21
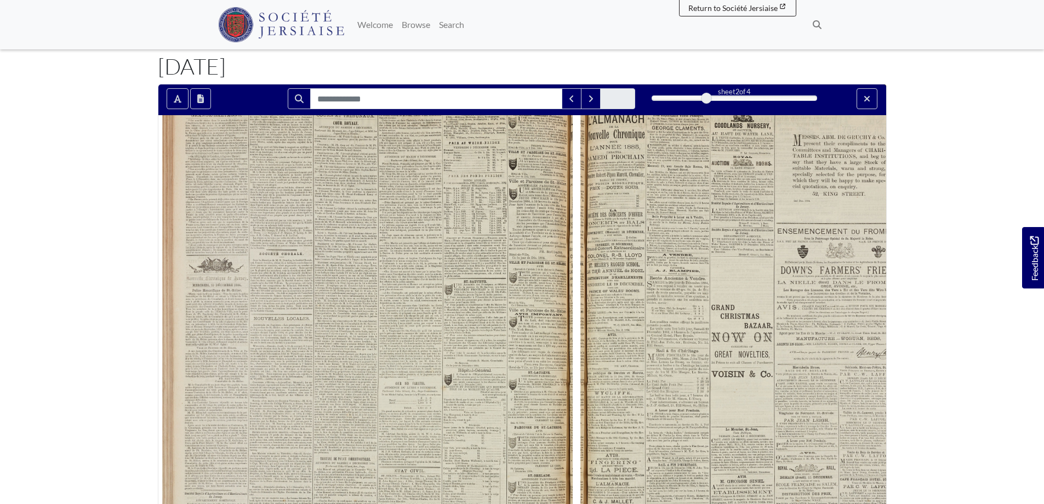
scroll to position [0, 0]
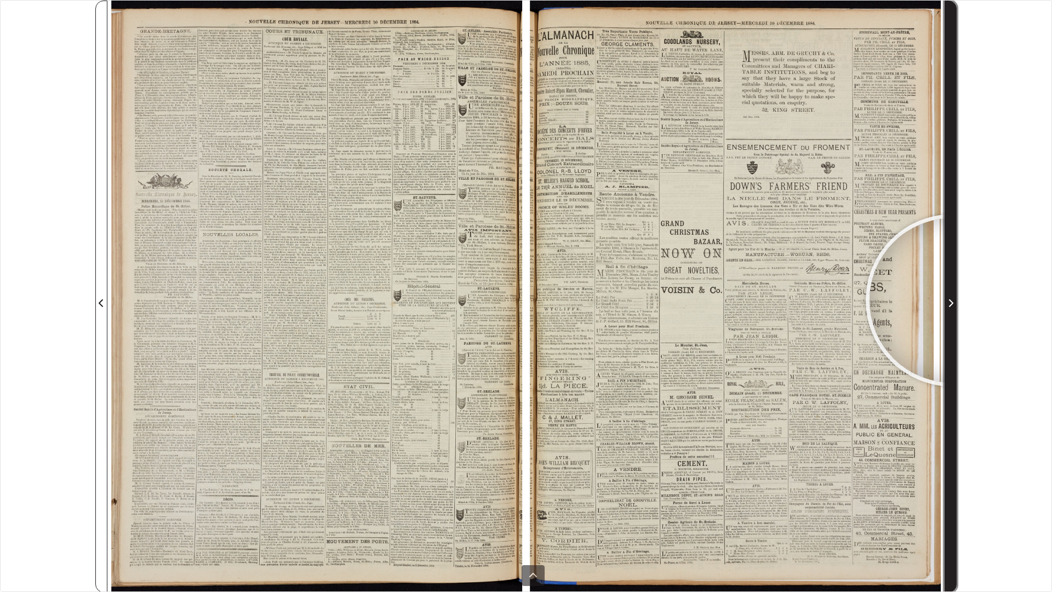
click at [952, 300] on icon "Next Page" at bounding box center [950, 303] width 5 height 9
